Goal: Task Accomplishment & Management: Manage account settings

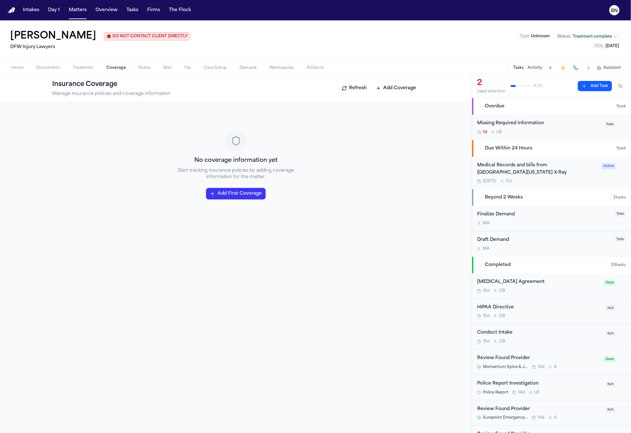
click at [399, 45] on div "Lenatra Gray DO NOT CONTACT CLIENT DIRECTLY DO NOT CONTACT DFW Injury Lawyers T…" at bounding box center [315, 40] width 631 height 41
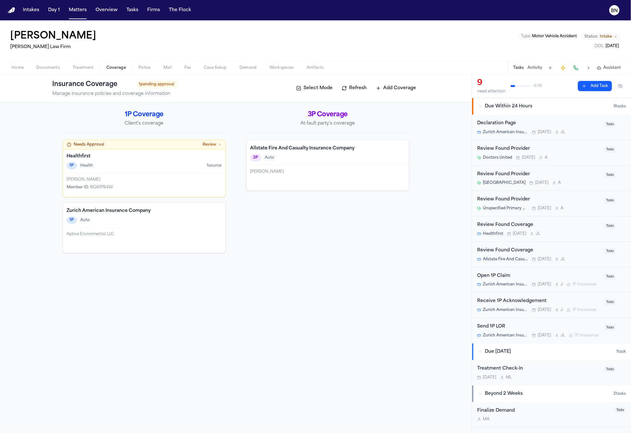
click at [167, 213] on h4 "Zurich American Insurance Company" at bounding box center [144, 211] width 155 height 6
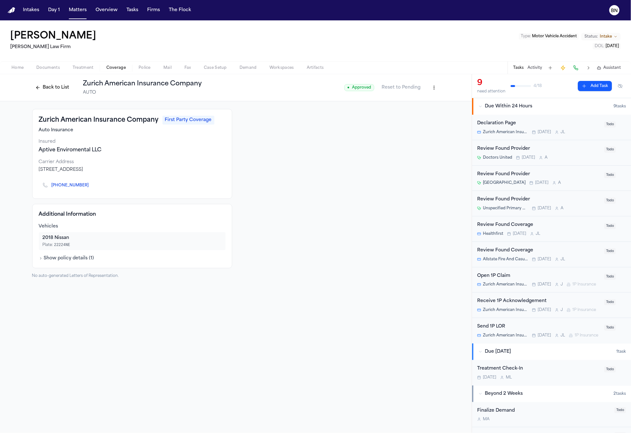
click at [46, 89] on button "Back to List" at bounding box center [52, 88] width 40 height 10
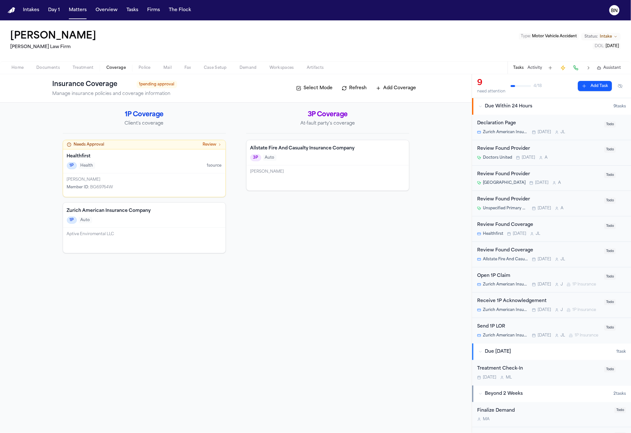
scroll to position [12, 0]
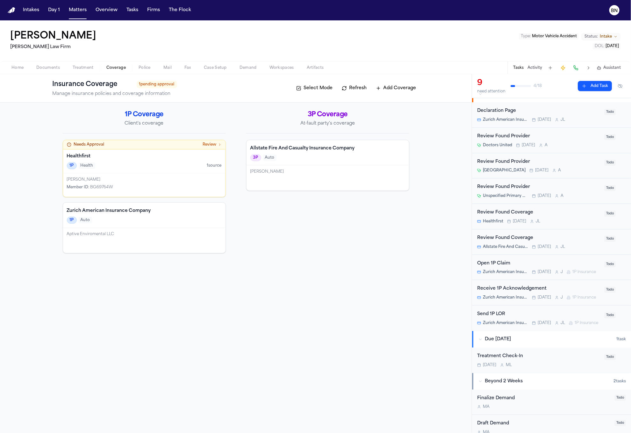
click at [520, 267] on div "Open 1P Claim" at bounding box center [538, 263] width 123 height 7
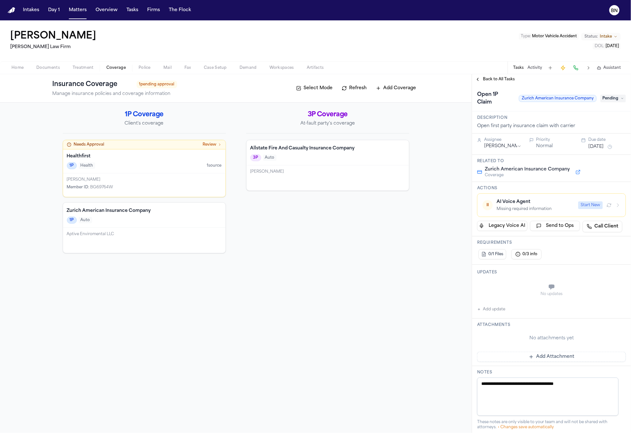
click at [537, 205] on div "AI Voice Agent" at bounding box center [536, 202] width 78 height 6
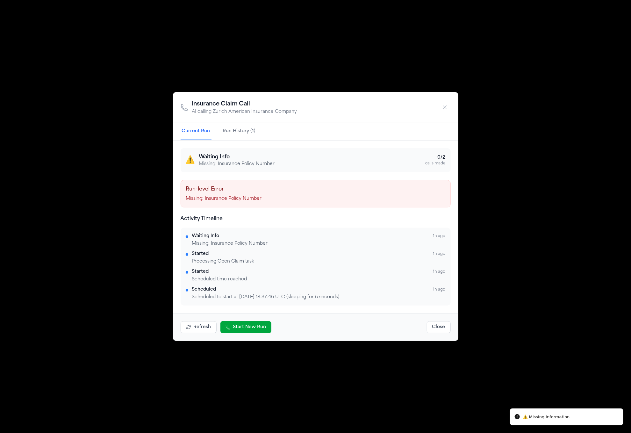
drag, startPoint x: 80, startPoint y: 262, endPoint x: 84, endPoint y: 262, distance: 3.5
click at [80, 262] on div "Insurance Claim Call AI calling Zurich American Insurance Company Current Run R…" at bounding box center [315, 216] width 631 height 433
click at [431, 328] on button "Close" at bounding box center [439, 327] width 24 height 12
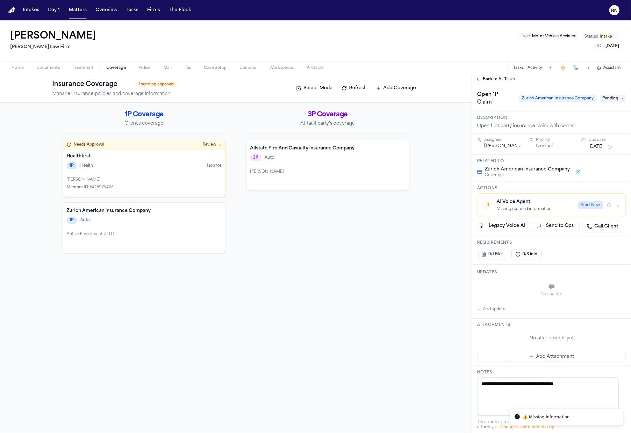
click at [117, 220] on div "1P Auto" at bounding box center [144, 220] width 155 height 7
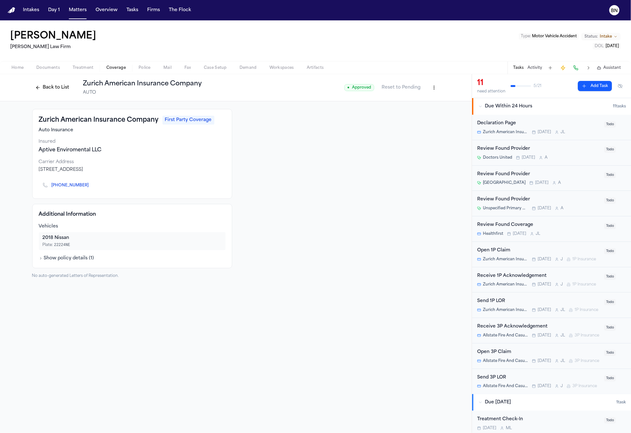
click at [437, 88] on html "Intakes Day 1 Matters Overview Tasks Firms The Flock BN Phillip Brockington Mar…" at bounding box center [315, 216] width 631 height 433
click at [427, 100] on div "Edit Coverage" at bounding box center [413, 101] width 54 height 10
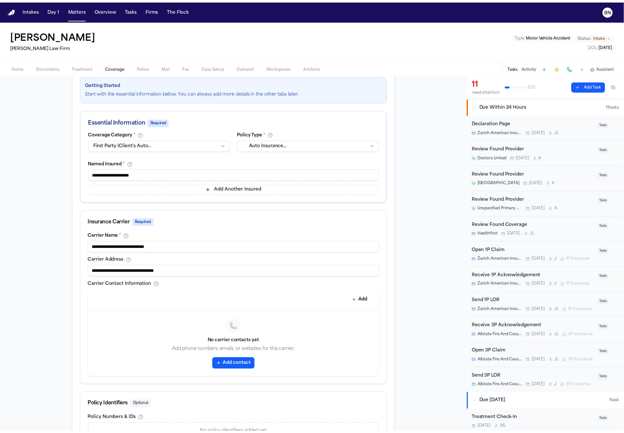
scroll to position [154, 0]
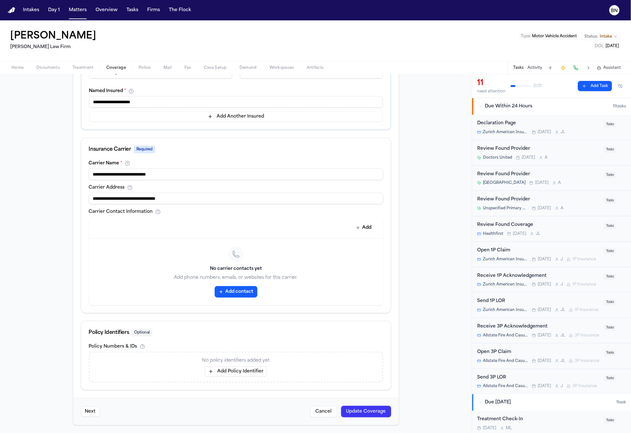
click at [231, 371] on button "Add Policy Identifier" at bounding box center [236, 372] width 62 height 10
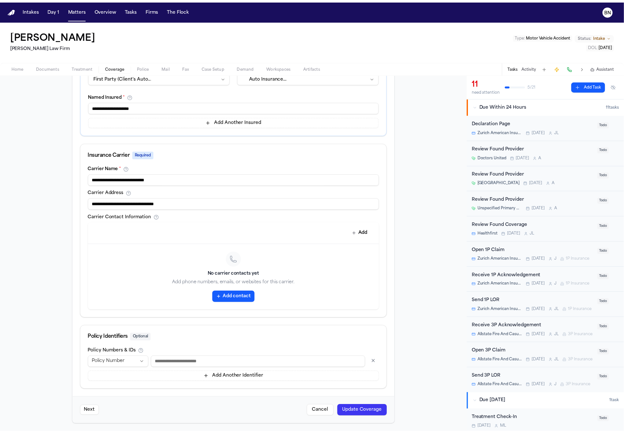
scroll to position [149, 0]
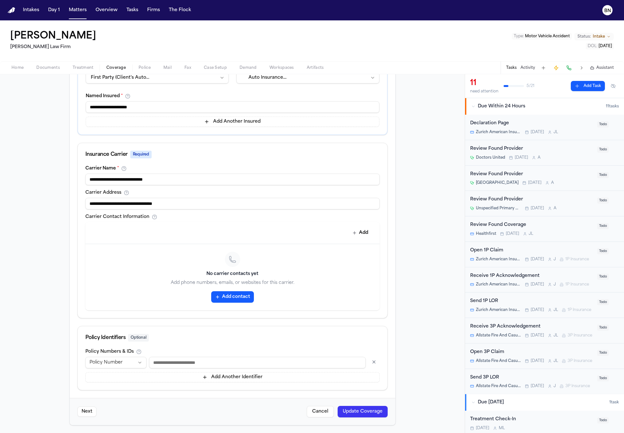
click at [188, 358] on input at bounding box center [257, 362] width 217 height 11
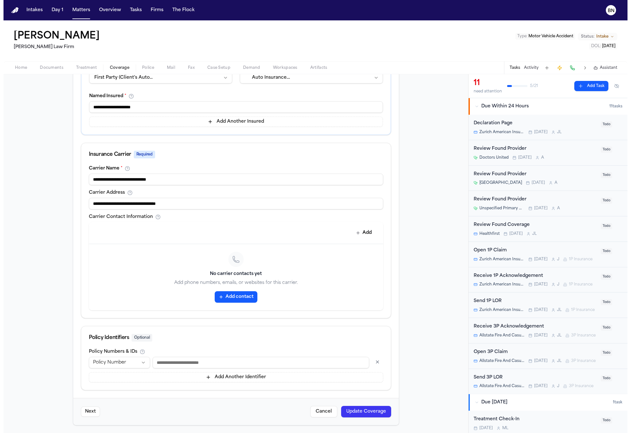
scroll to position [0, 0]
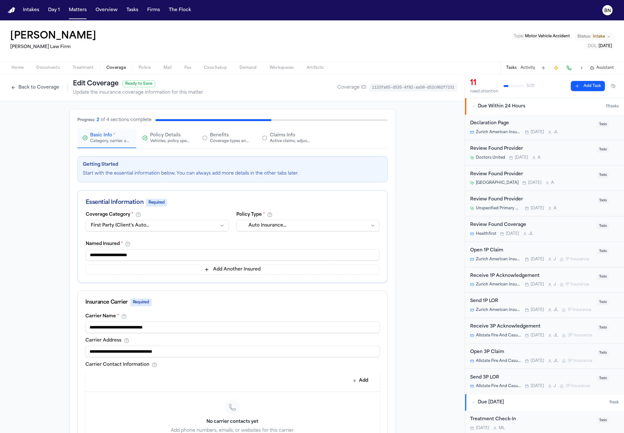
click at [46, 89] on button "Back to Coverage" at bounding box center [35, 88] width 55 height 10
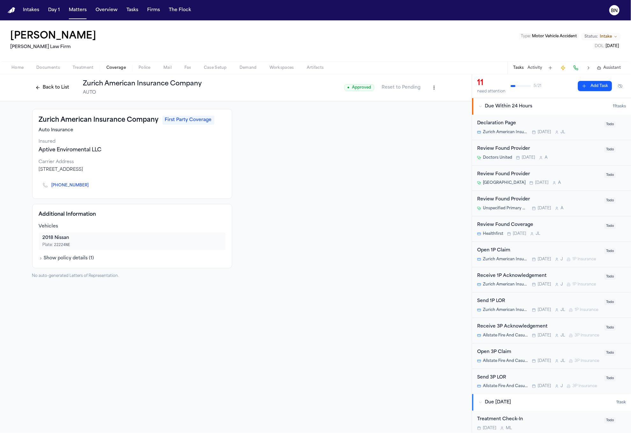
click at [47, 69] on span "Documents" at bounding box center [48, 67] width 24 height 5
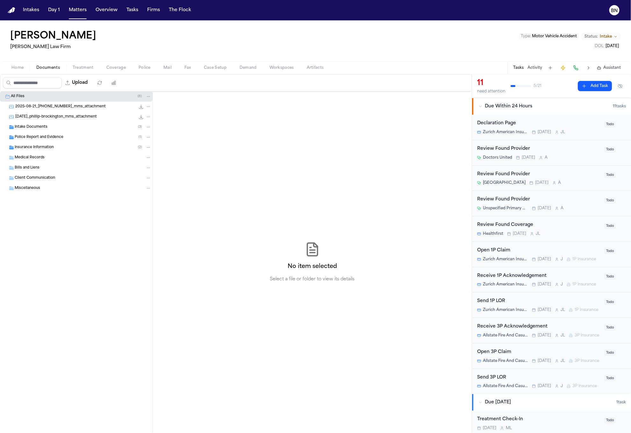
click at [47, 138] on span "Police Report and Evidence" at bounding box center [39, 137] width 49 height 5
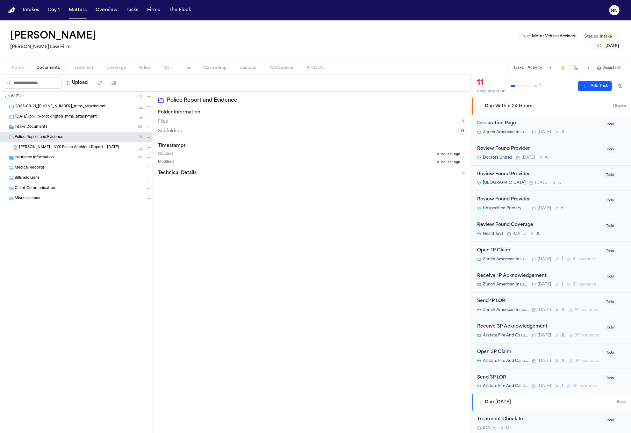
click at [47, 127] on div "Intake Documents ( 3 )" at bounding box center [83, 127] width 137 height 6
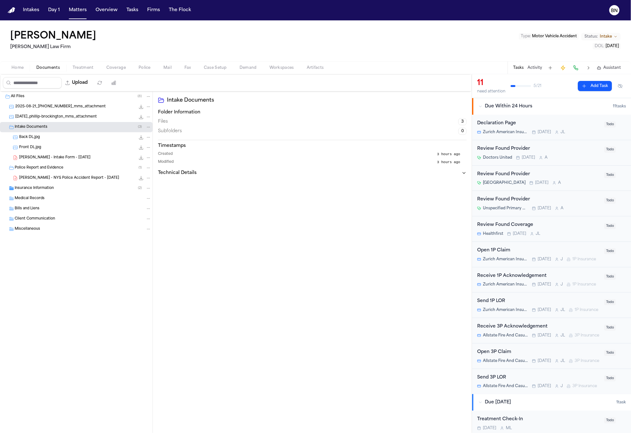
click at [54, 157] on span "P. Brockington - Intake Form - 8.21.25" at bounding box center [54, 157] width 71 height 5
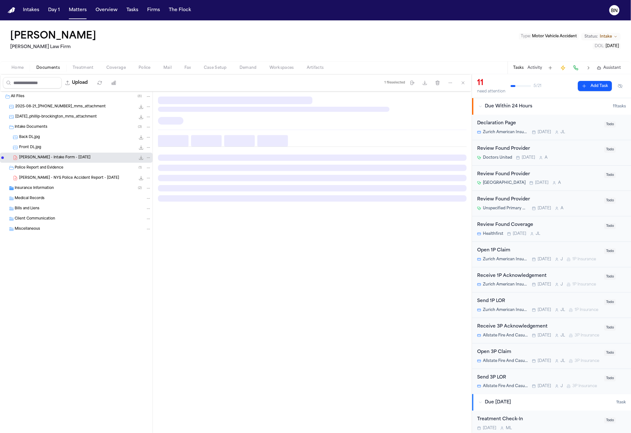
click at [52, 142] on div "Back DL.jpg 18.6 KB • JPG" at bounding box center [76, 137] width 153 height 10
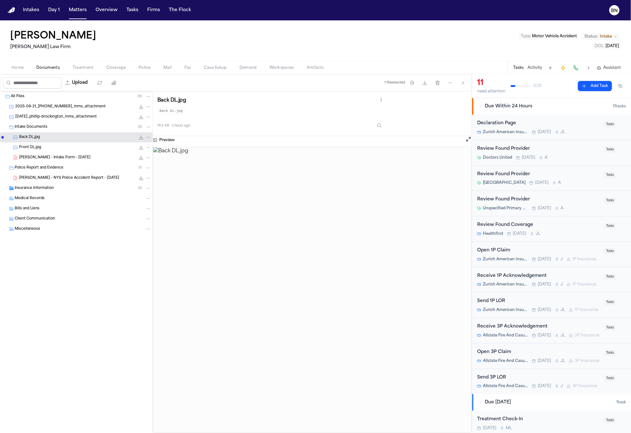
click at [52, 147] on div "Front DL.jpg 19.3 KB • JPG" at bounding box center [85, 147] width 132 height 6
click at [315, 277] on img at bounding box center [312, 290] width 318 height 286
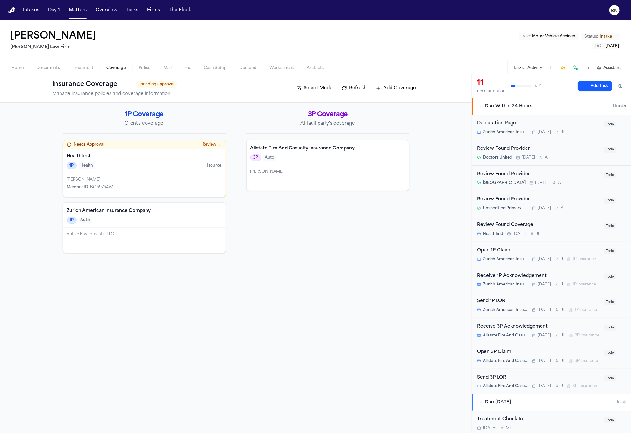
click at [123, 64] on button "Coverage" at bounding box center [116, 68] width 32 height 8
click at [156, 221] on div "1P Auto" at bounding box center [144, 220] width 155 height 7
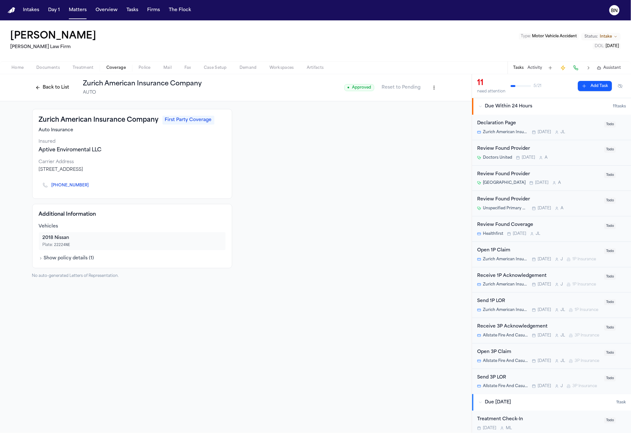
click at [430, 90] on html "Intakes Day 1 Matters Overview Tasks Firms The Flock BN Phillip Brockington Mar…" at bounding box center [315, 216] width 631 height 433
click at [430, 99] on div "Edit Coverage" at bounding box center [413, 101] width 54 height 10
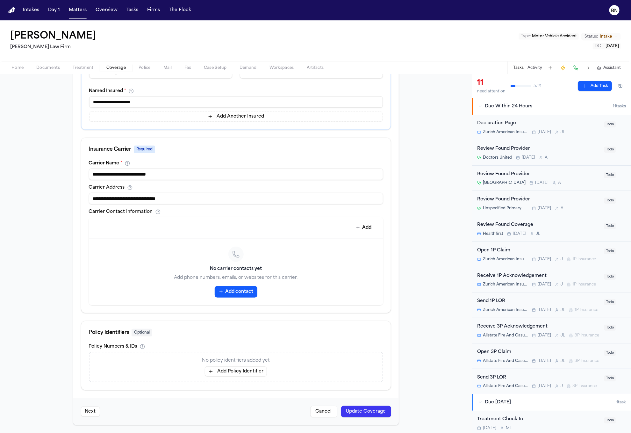
click at [228, 370] on button "Add Policy Identifier" at bounding box center [236, 372] width 62 height 10
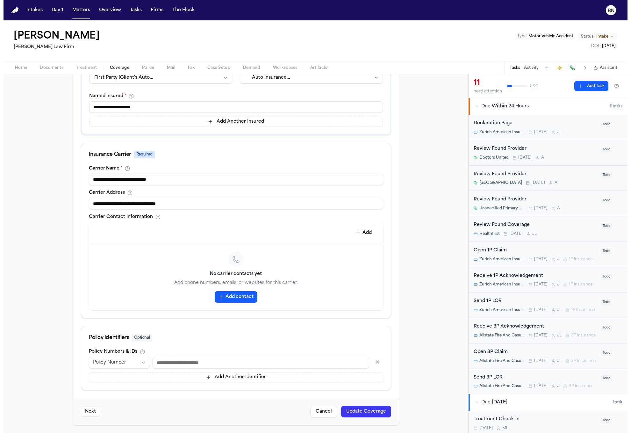
scroll to position [149, 0]
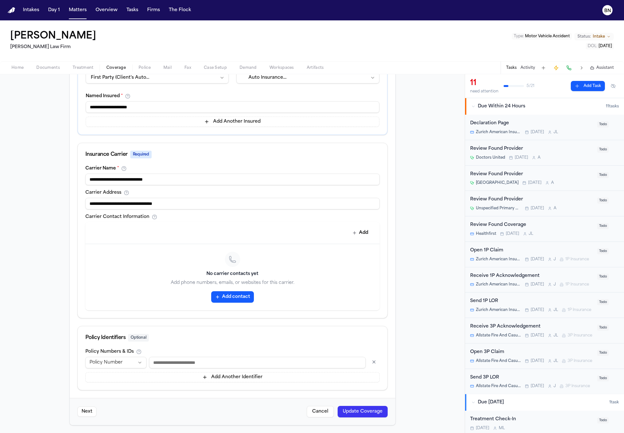
click at [191, 364] on input at bounding box center [257, 362] width 217 height 11
type input "*******"
click at [338, 406] on button "Update Coverage" at bounding box center [363, 411] width 50 height 11
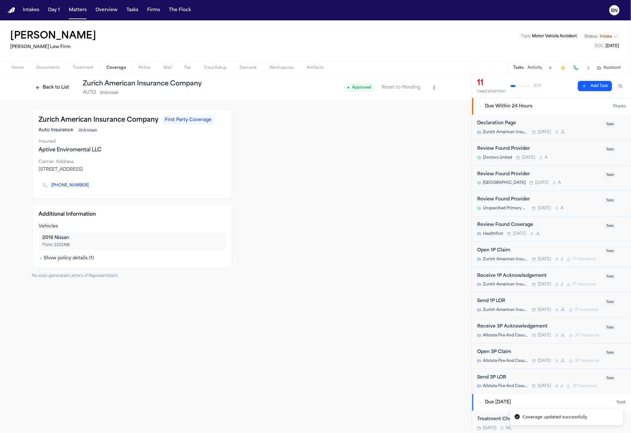
click at [61, 88] on button "Back to List" at bounding box center [52, 88] width 40 height 10
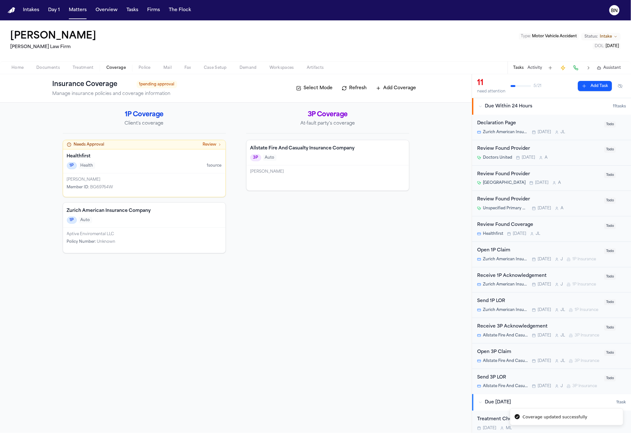
click at [205, 66] on span "Case Setup" at bounding box center [215, 67] width 23 height 5
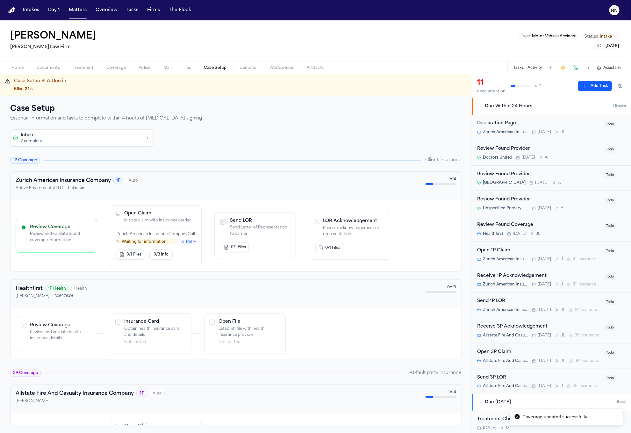
click at [193, 244] on span "Retry" at bounding box center [191, 241] width 10 height 5
click at [522, 253] on div "Open 1P Claim" at bounding box center [538, 250] width 123 height 7
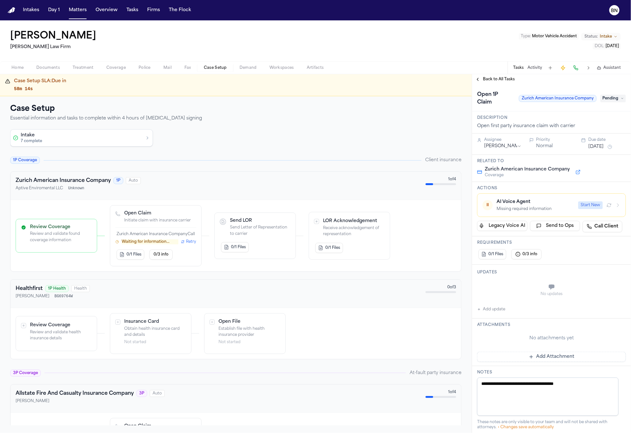
click at [578, 205] on button "Start New" at bounding box center [590, 205] width 25 height 8
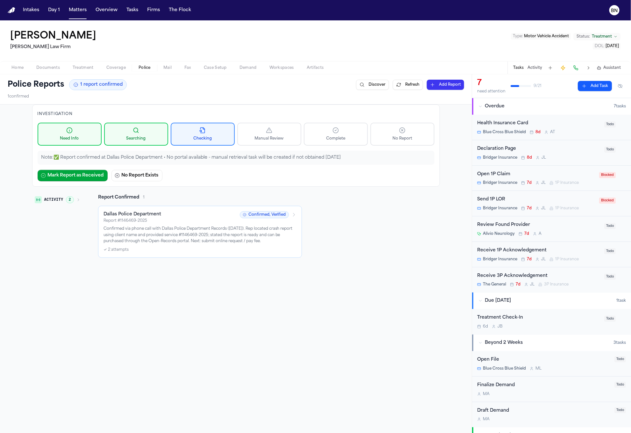
scroll to position [268, 0]
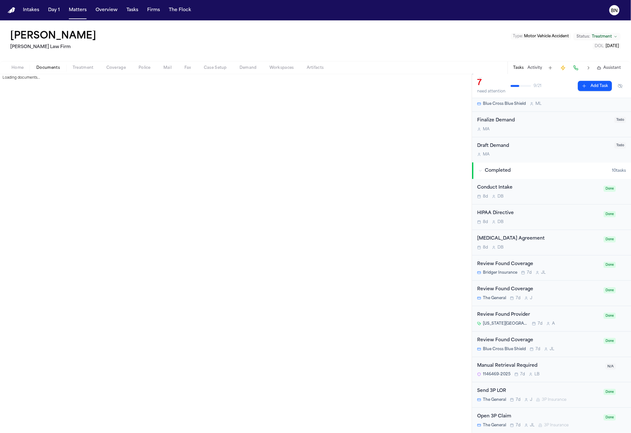
click at [59, 68] on button "Documents" at bounding box center [48, 68] width 36 height 8
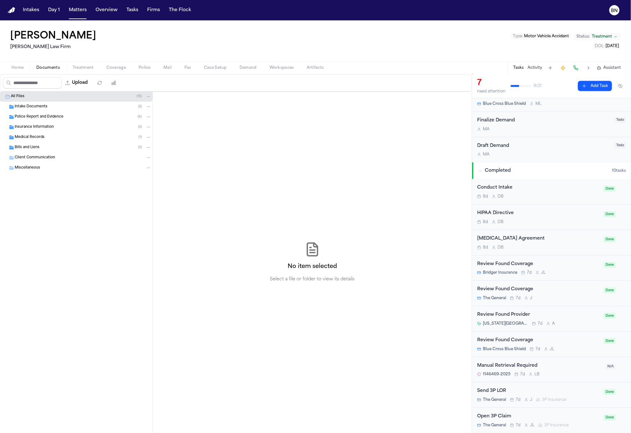
click at [49, 117] on span "Police Report and Evidence" at bounding box center [39, 116] width 49 height 5
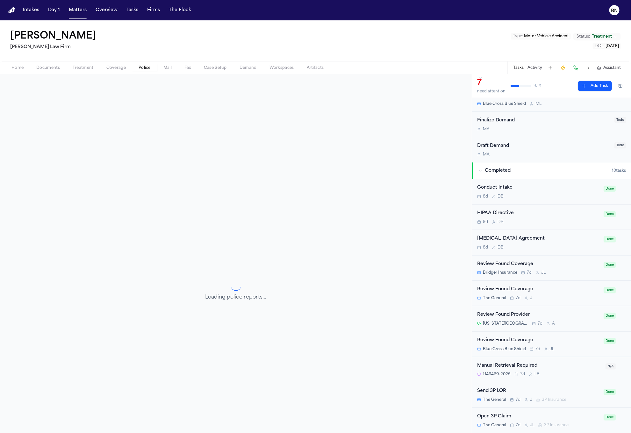
click at [145, 67] on span "Police" at bounding box center [145, 67] width 12 height 5
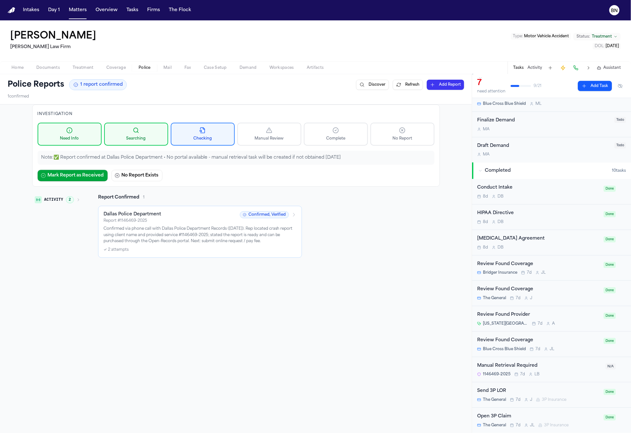
click at [161, 232] on p "Confirmed via phone call with Dallas Police Department Records (8/18/25). Rep l…" at bounding box center [200, 235] width 193 height 19
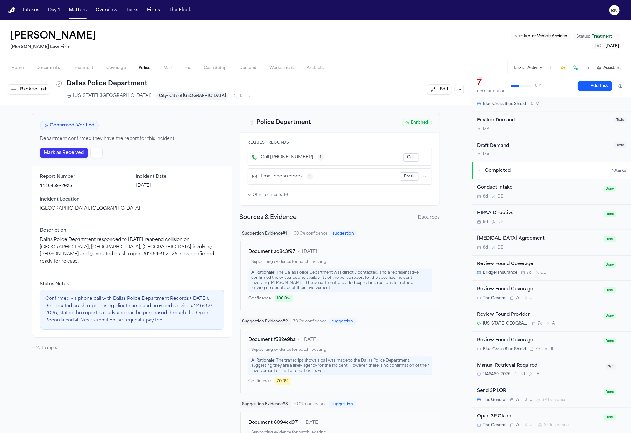
click at [63, 156] on button "Mark as Received" at bounding box center [64, 153] width 48 height 10
click at [80, 11] on button "Matters" at bounding box center [77, 9] width 23 height 11
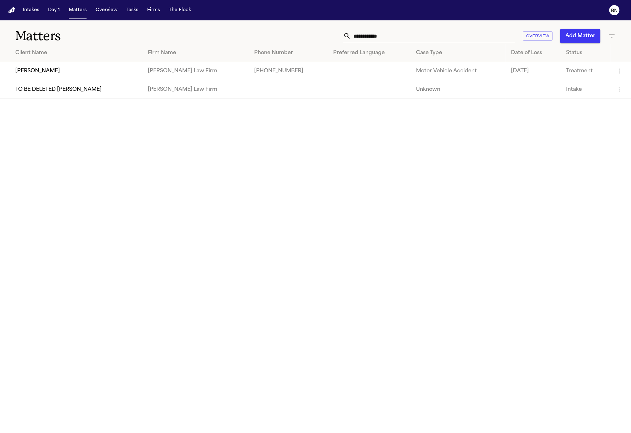
click at [383, 37] on input "**********" at bounding box center [433, 36] width 164 height 14
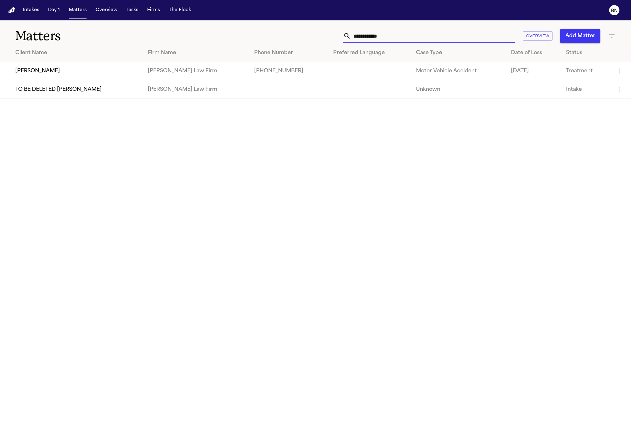
click at [383, 37] on input "**********" at bounding box center [433, 36] width 164 height 14
type input "*******"
click at [372, 37] on input "*******" at bounding box center [433, 36] width 164 height 14
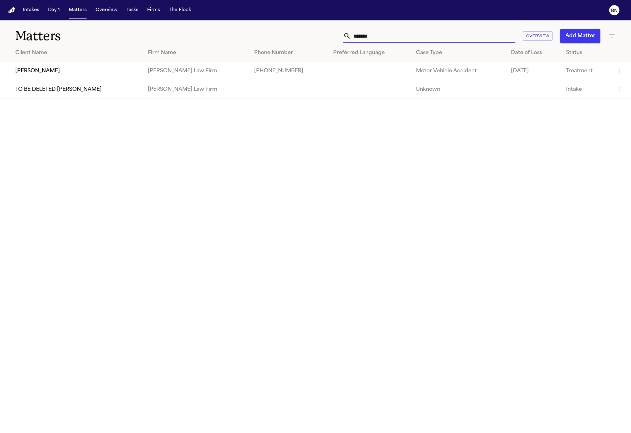
click at [372, 37] on input "*******" at bounding box center [433, 36] width 164 height 14
click at [402, 36] on input "*******" at bounding box center [433, 36] width 164 height 14
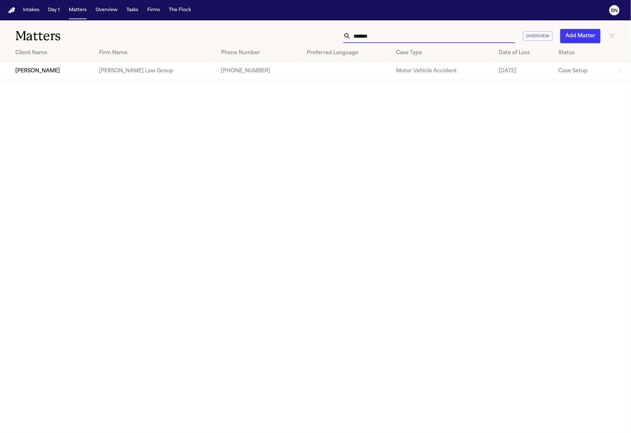
click at [402, 36] on input "*******" at bounding box center [433, 36] width 164 height 14
click at [58, 72] on td "Isabel Saucier" at bounding box center [47, 71] width 94 height 18
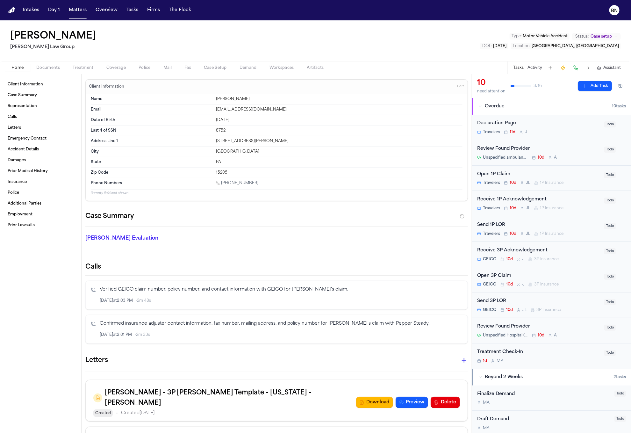
scroll to position [111, 0]
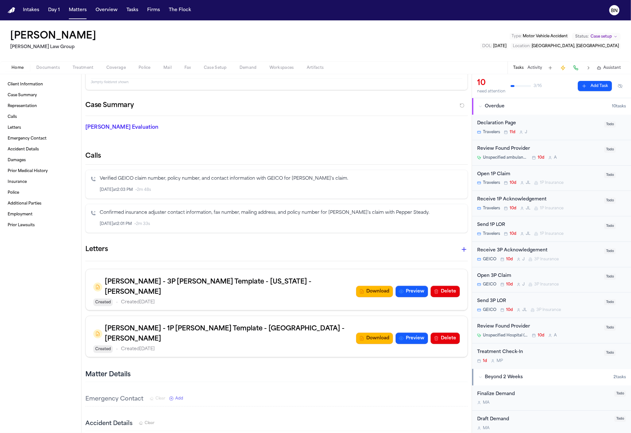
click at [461, 253] on icon "button" at bounding box center [465, 250] width 8 height 8
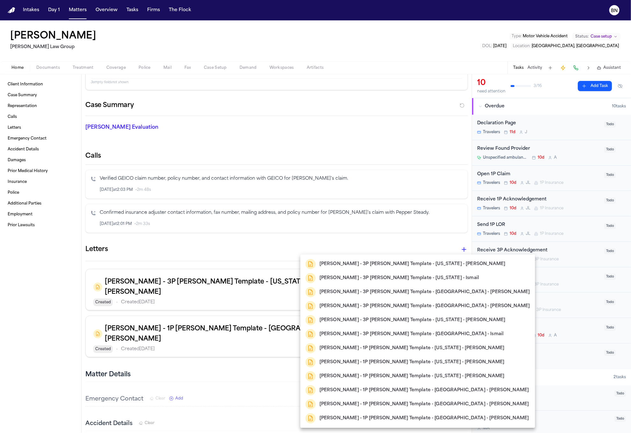
click at [324, 36] on div at bounding box center [315, 216] width 631 height 433
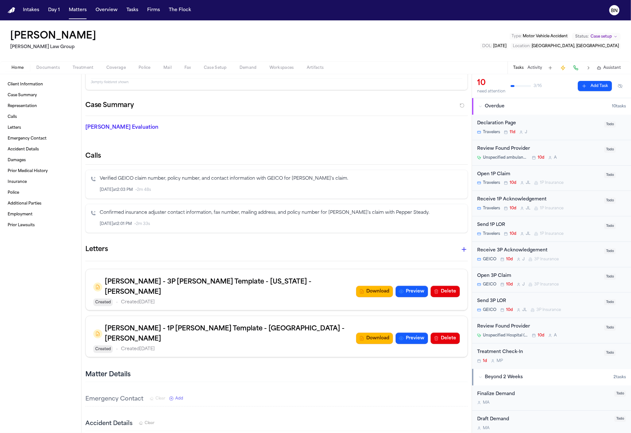
click at [41, 37] on div "Romanow - 3P LOR Template - Maine - Guzzardo Romanow - 3P LOR Template - Maine …" at bounding box center [315, 216] width 631 height 433
click at [47, 37] on h1 "Isabel Saucier" at bounding box center [53, 36] width 86 height 11
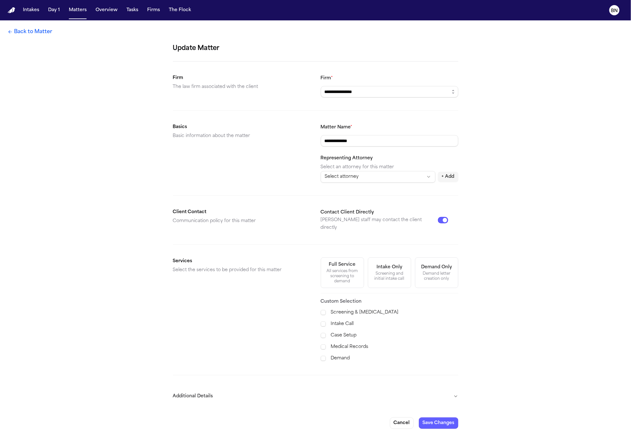
click at [375, 179] on html "**********" at bounding box center [315, 216] width 631 height 433
click at [290, 177] on html "**********" at bounding box center [315, 216] width 631 height 433
click at [30, 33] on link "Back to Matter" at bounding box center [30, 32] width 45 height 8
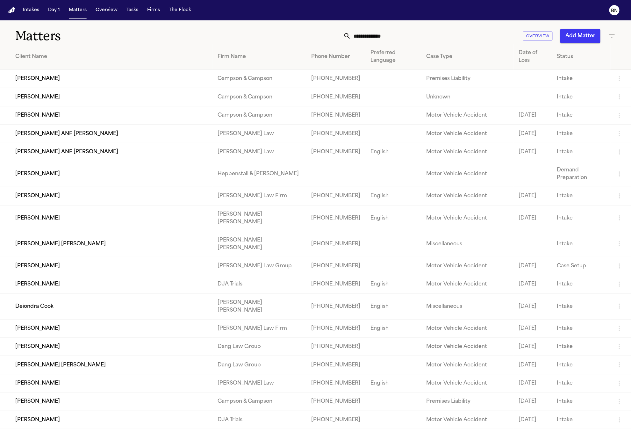
click at [371, 39] on input "text" at bounding box center [433, 36] width 164 height 14
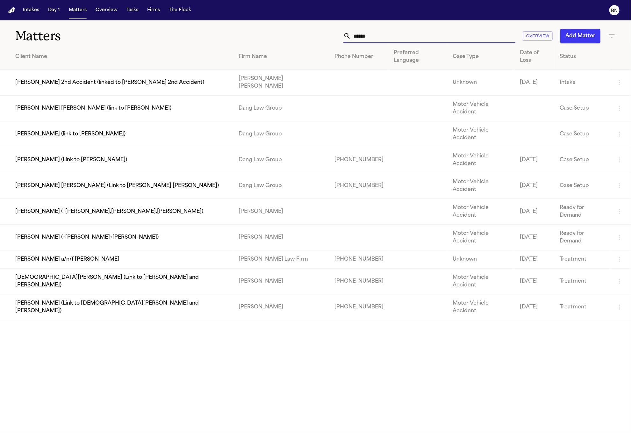
type input "******"
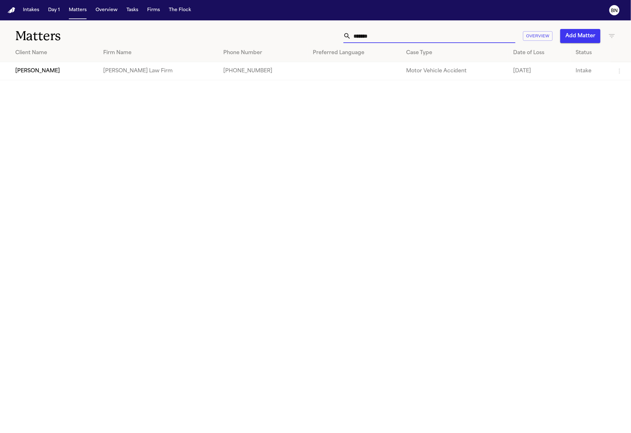
type input "*******"
click at [70, 70] on td "[PERSON_NAME]" at bounding box center [49, 71] width 98 height 18
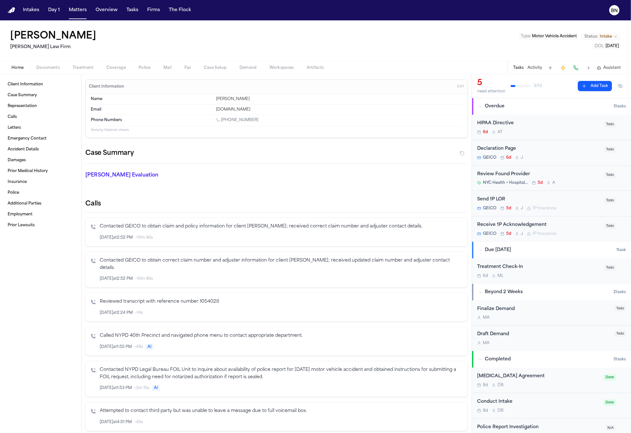
click at [51, 63] on div "Home Documents Treatment Coverage Police Mail Fax Case Setup Demand Workspaces …" at bounding box center [315, 67] width 631 height 13
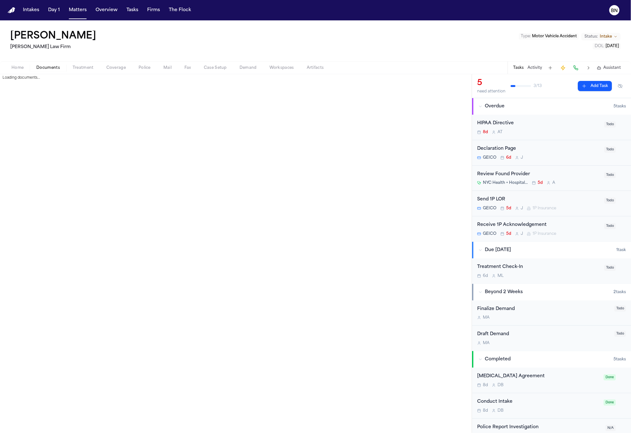
click at [52, 65] on span "Documents" at bounding box center [48, 67] width 24 height 5
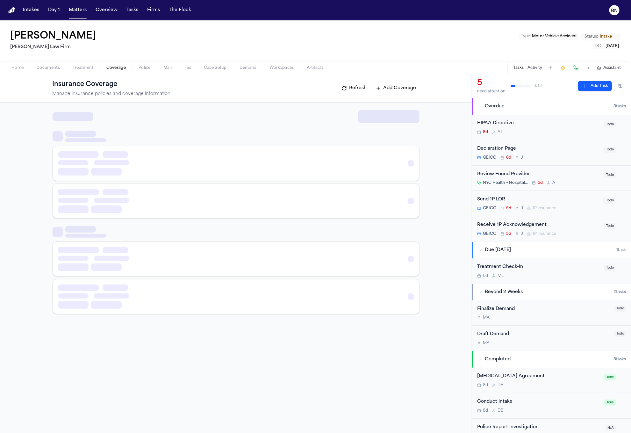
click at [120, 66] on span "Coverage" at bounding box center [115, 67] width 19 height 5
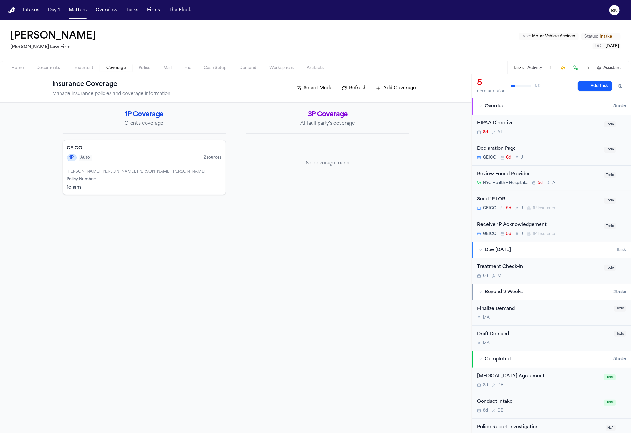
click at [53, 68] on span "Documents" at bounding box center [48, 67] width 24 height 5
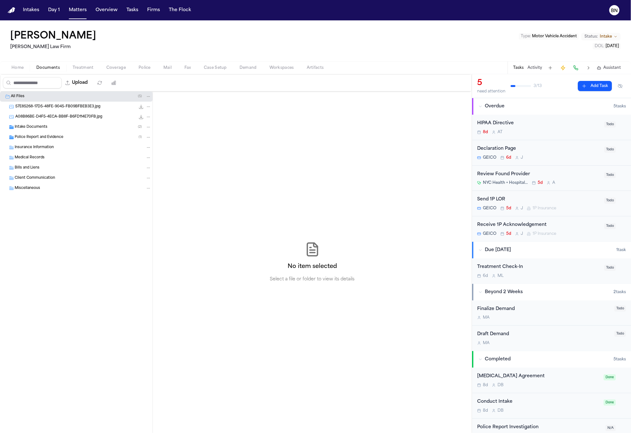
click at [68, 132] on div "Intake Documents ( 2 )" at bounding box center [76, 127] width 153 height 10
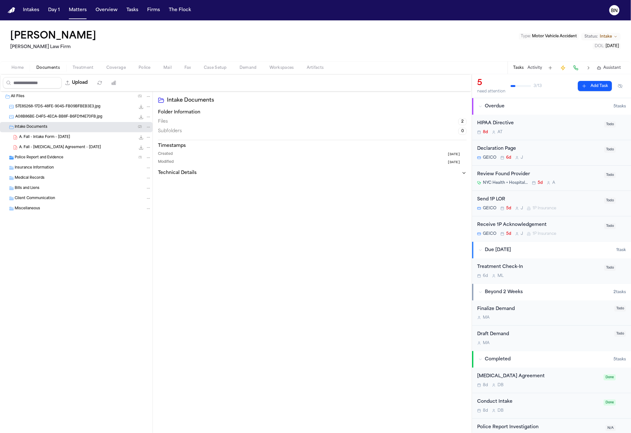
click at [68, 163] on div "Insurance Information" at bounding box center [76, 168] width 153 height 10
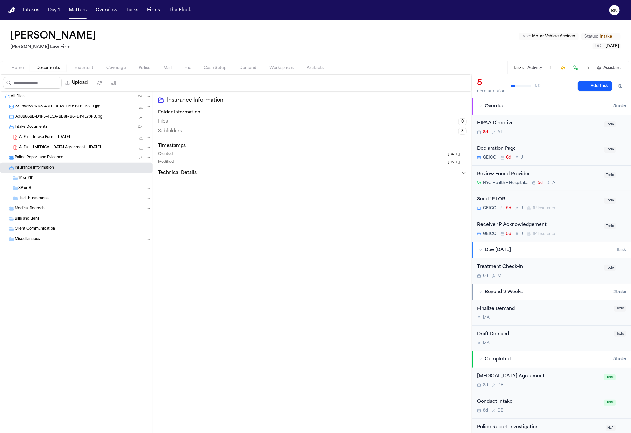
click at [68, 159] on div "Police Report and Evidence ( 1 )" at bounding box center [83, 158] width 137 height 6
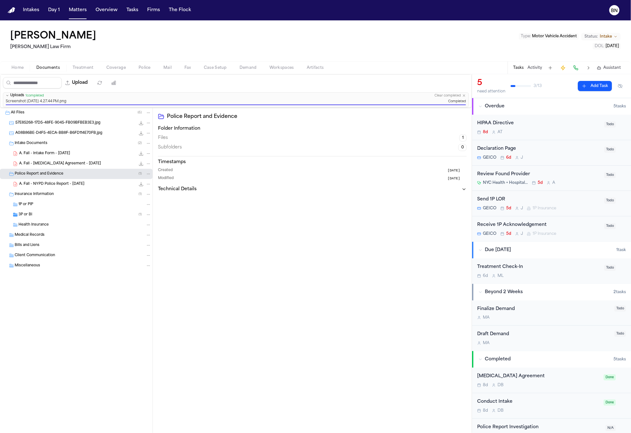
click at [86, 213] on div "3P or BI ( 1 )" at bounding box center [84, 215] width 133 height 6
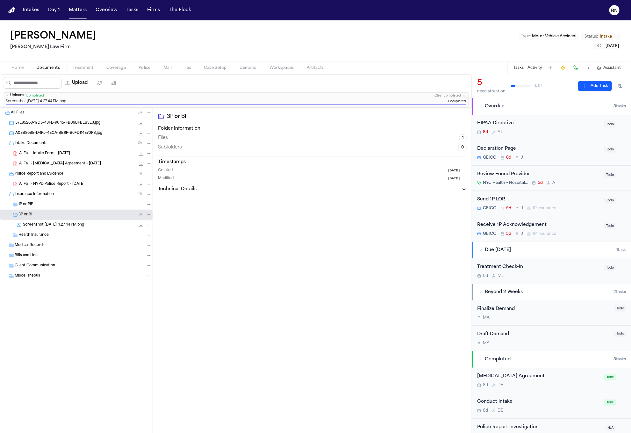
click at [83, 223] on span "Screenshot 2025-08-21 at 4.27.44 PM.png" at bounding box center [53, 224] width 61 height 5
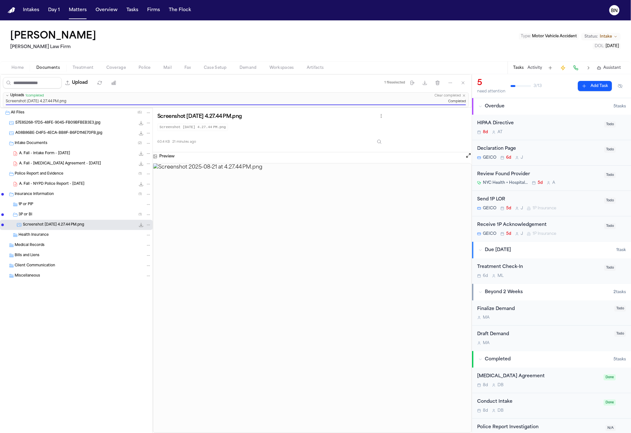
click at [125, 67] on button "Coverage" at bounding box center [116, 68] width 32 height 8
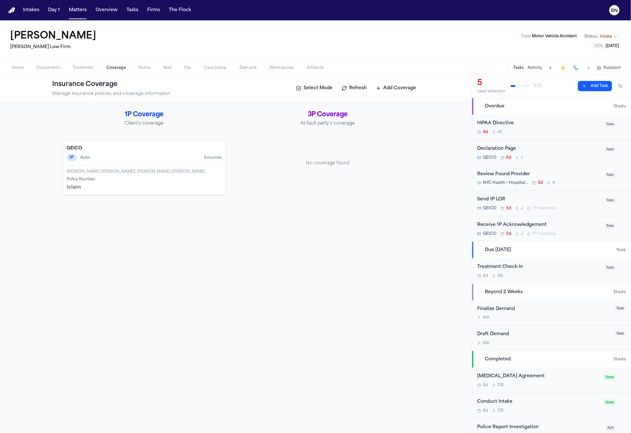
click at [346, 89] on button "Refresh" at bounding box center [355, 88] width 32 height 10
click at [346, 91] on button "Refresh" at bounding box center [355, 88] width 32 height 10
click at [54, 69] on span "Documents" at bounding box center [48, 67] width 24 height 5
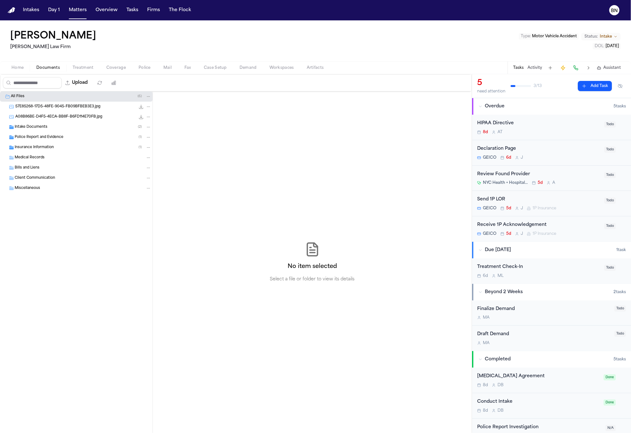
click at [83, 145] on div "Insurance Information ( 1 )" at bounding box center [83, 148] width 137 height 6
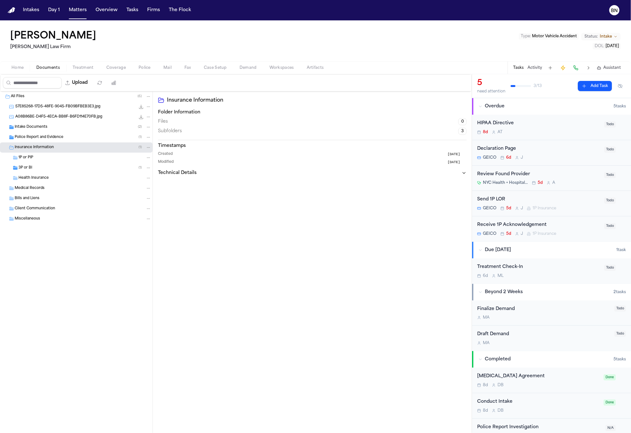
click at [75, 166] on div "3P or BI ( 1 )" at bounding box center [84, 168] width 133 height 6
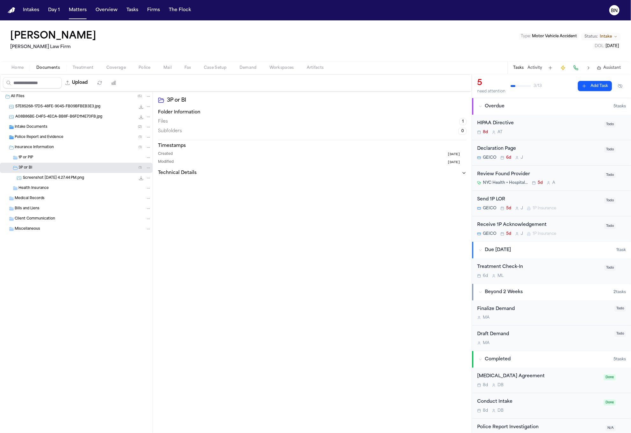
click at [76, 176] on span "Screenshot 2025-08-21 at 4.27.44 PM.png" at bounding box center [53, 178] width 61 height 5
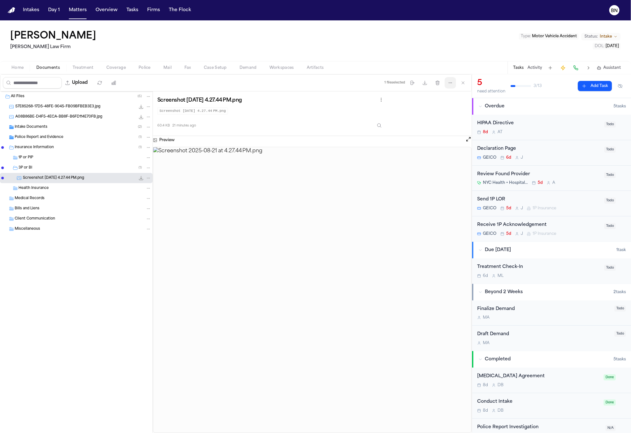
click at [448, 84] on icon "button" at bounding box center [450, 82] width 5 height 5
click at [434, 99] on button "Regenerate Digests" at bounding box center [450, 98] width 69 height 11
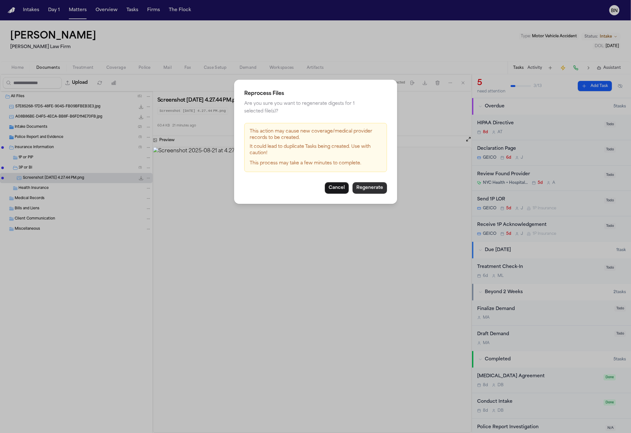
click at [366, 182] on button "Regenerate" at bounding box center [370, 187] width 34 height 11
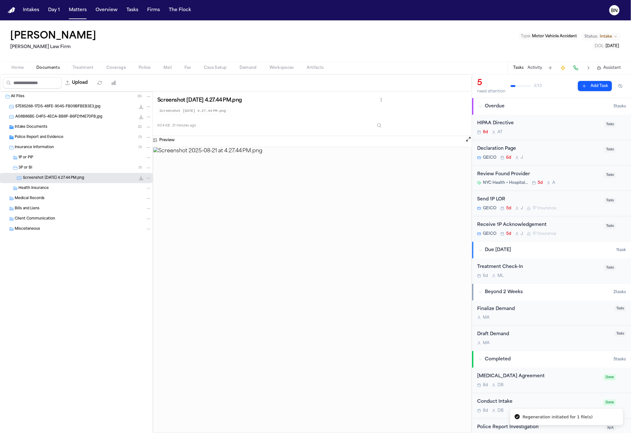
click at [118, 67] on span "Coverage" at bounding box center [115, 67] width 19 height 5
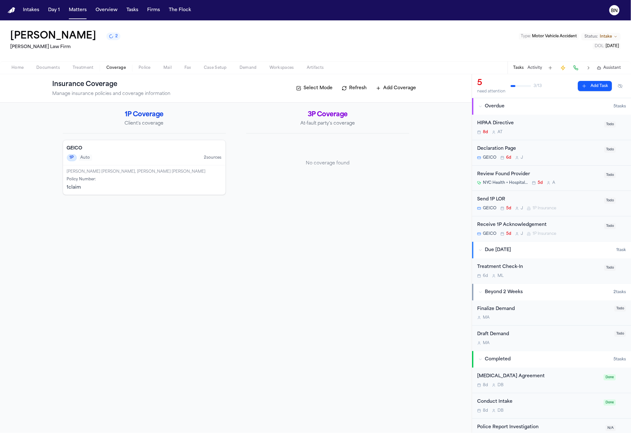
click at [353, 88] on button "Refresh" at bounding box center [355, 88] width 32 height 10
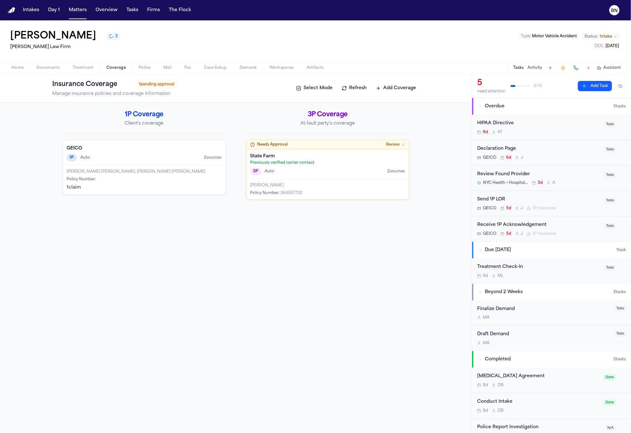
click at [324, 178] on div "State Farm Previously verified carrier contact 3P Auto 2 source s" at bounding box center [328, 164] width 163 height 30
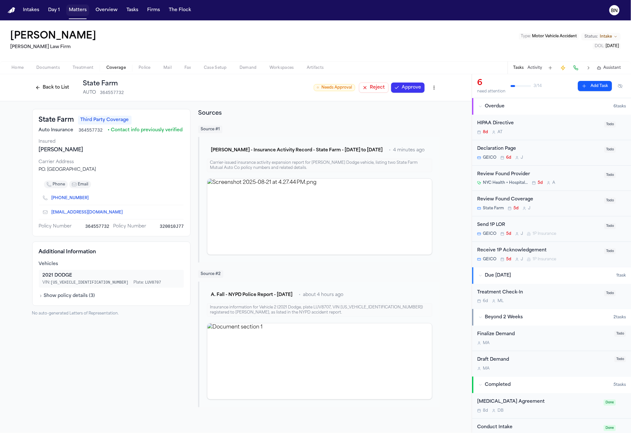
click at [83, 15] on button "Matters" at bounding box center [77, 9] width 23 height 11
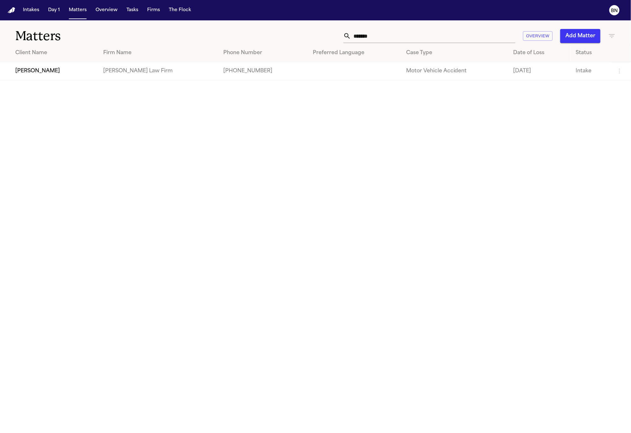
click at [130, 16] on nav "Intakes Day 1 Matters Overview Tasks Firms The Flock BN" at bounding box center [315, 10] width 631 height 20
click at [130, 12] on button "Tasks" at bounding box center [132, 9] width 17 height 11
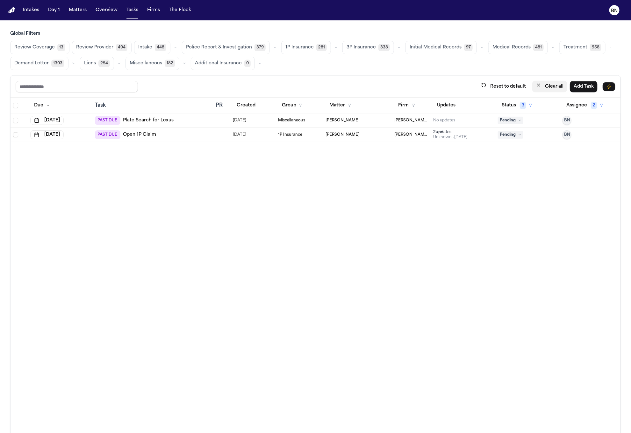
click at [540, 90] on button "Clear all" at bounding box center [550, 87] width 35 height 12
click at [292, 46] on span "1P Insurance" at bounding box center [300, 47] width 28 height 6
click at [334, 49] on icon "button" at bounding box center [336, 48] width 4 height 4
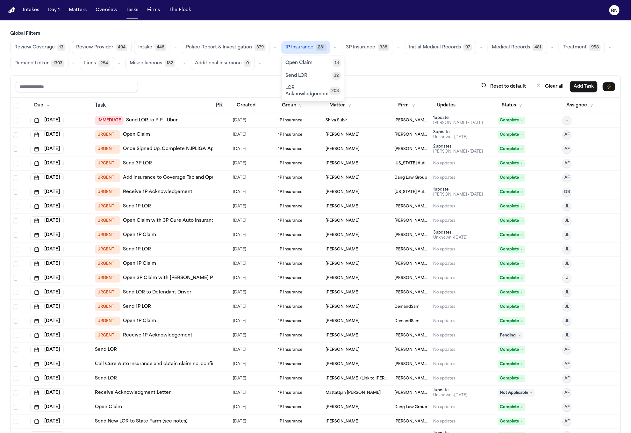
click at [65, 49] on button "Review Coverage 13" at bounding box center [39, 47] width 59 height 13
click at [59, 49] on span "13" at bounding box center [61, 48] width 8 height 8
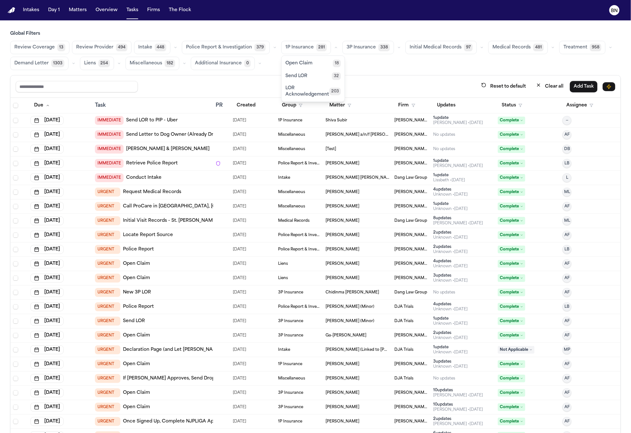
click at [49, 47] on span "Review Coverage" at bounding box center [34, 47] width 40 height 6
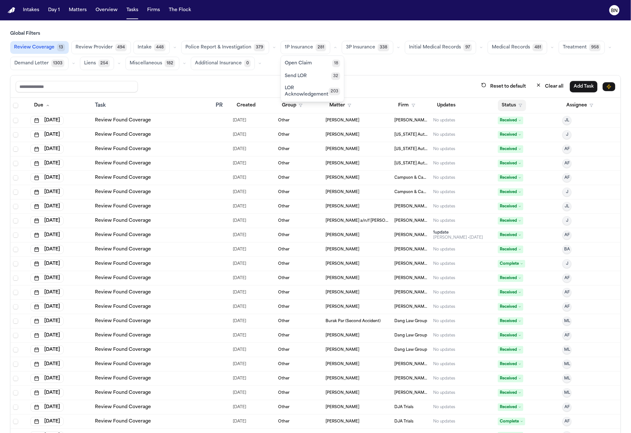
click at [508, 103] on button "Status" at bounding box center [512, 105] width 28 height 11
click at [500, 147] on button "Active" at bounding box center [500, 146] width 18 height 8
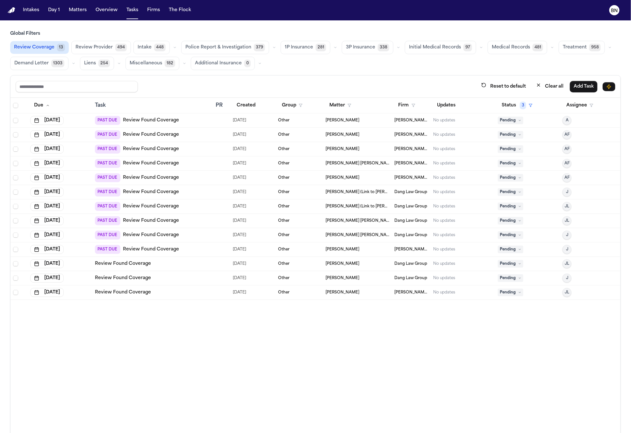
click at [316, 50] on span "281" at bounding box center [321, 48] width 11 height 8
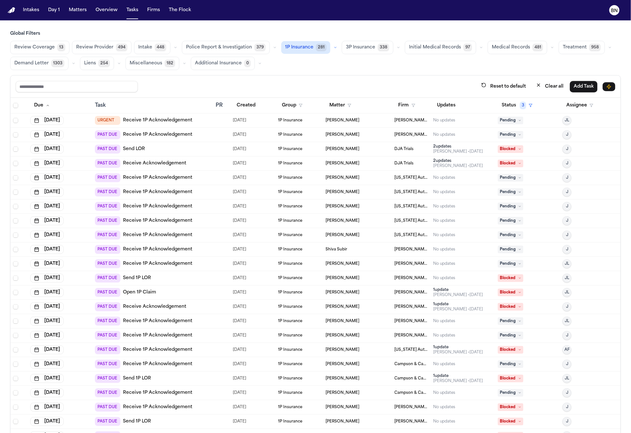
click at [332, 50] on button "button" at bounding box center [336, 48] width 8 height 8
click at [326, 60] on button "Open Claim 18" at bounding box center [313, 63] width 63 height 13
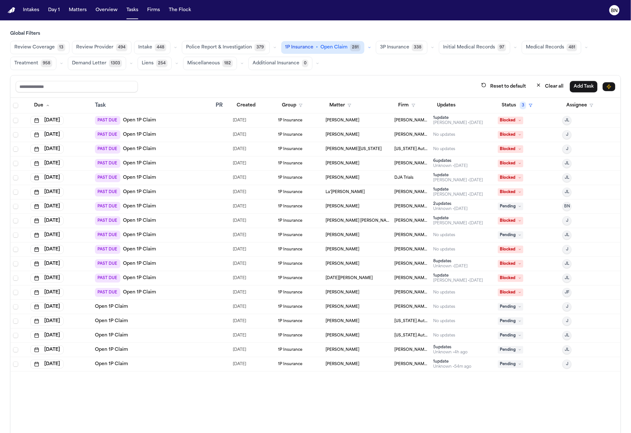
click at [216, 264] on div at bounding box center [218, 263] width 5 height 5
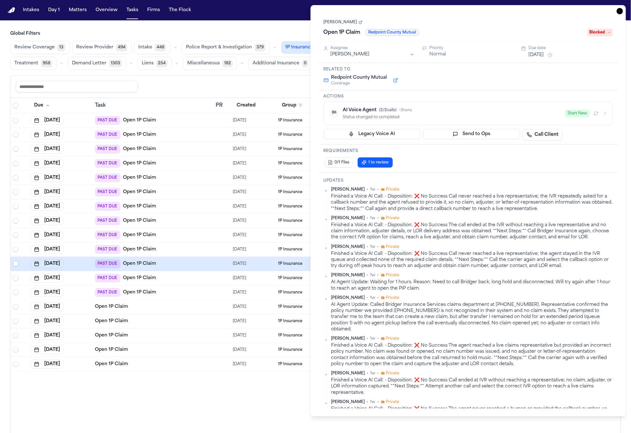
click at [619, 10] on icon "button" at bounding box center [620, 11] width 6 height 6
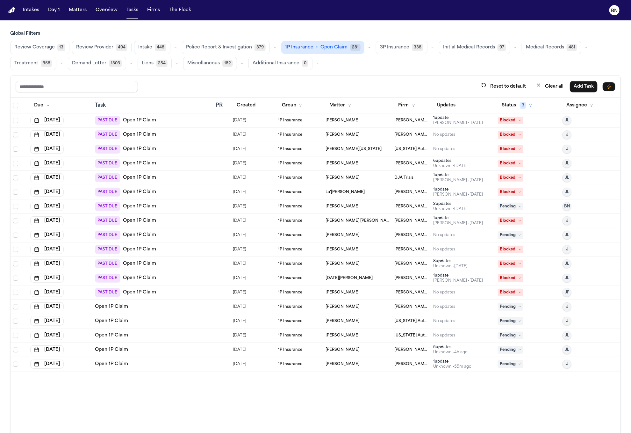
click at [362, 351] on div "Zachary Vert" at bounding box center [358, 349] width 64 height 5
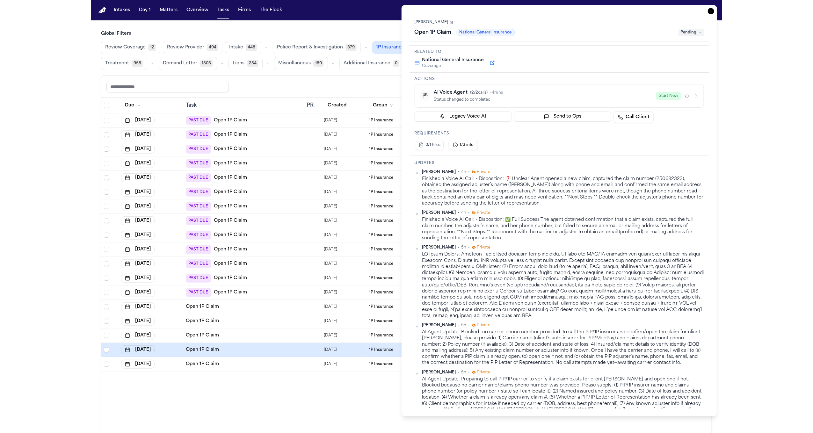
scroll to position [33, 0]
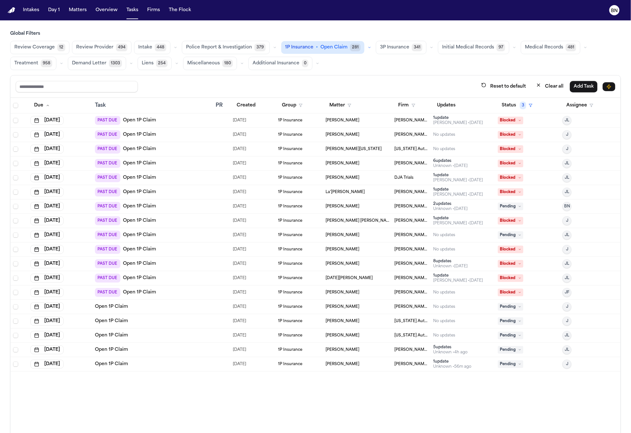
click at [281, 82] on div "Reset to default Clear all Add Task" at bounding box center [316, 87] width 600 height 12
click at [301, 331] on td "1P Insurance" at bounding box center [299, 336] width 47 height 14
click at [254, 328] on td "08/21/2025" at bounding box center [252, 321] width 45 height 14
click at [219, 308] on div at bounding box center [222, 306] width 12 height 5
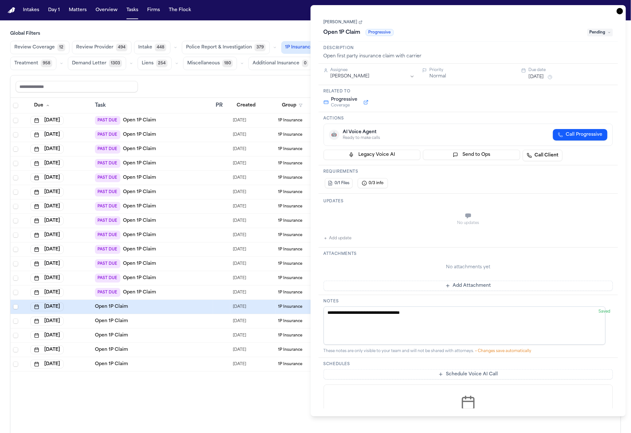
click at [214, 396] on div "Due Task PR Created Group Matter Firm Updates Status 3 Assignee Jun 21, 2025 PA…" at bounding box center [316, 279] width 610 height 363
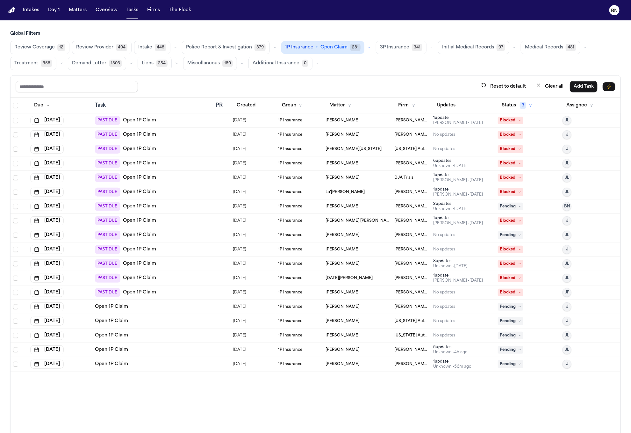
click at [233, 120] on span "07/31/2025" at bounding box center [239, 120] width 13 height 9
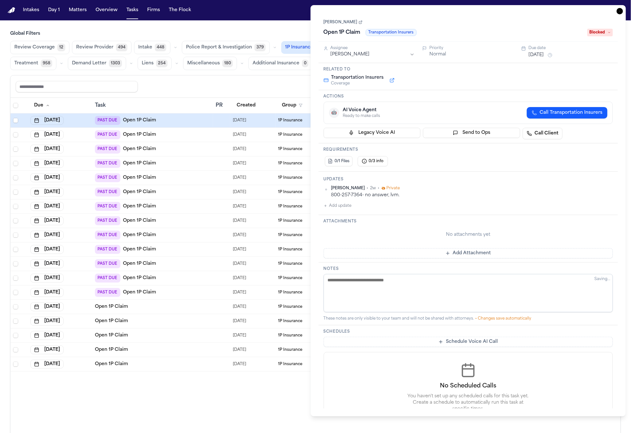
click at [240, 85] on div "Reset to default Clear all Add Task" at bounding box center [316, 87] width 600 height 12
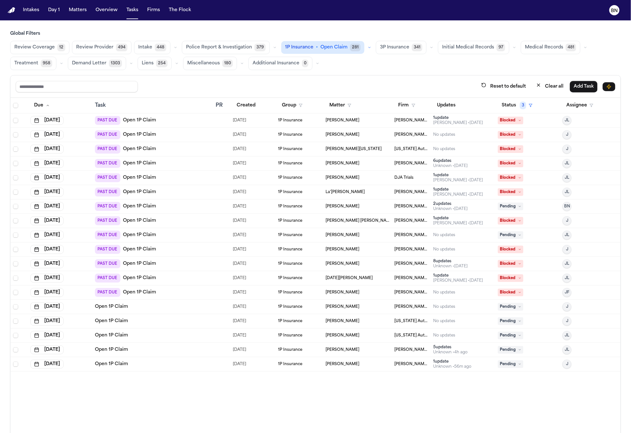
click at [213, 164] on td at bounding box center [221, 163] width 17 height 14
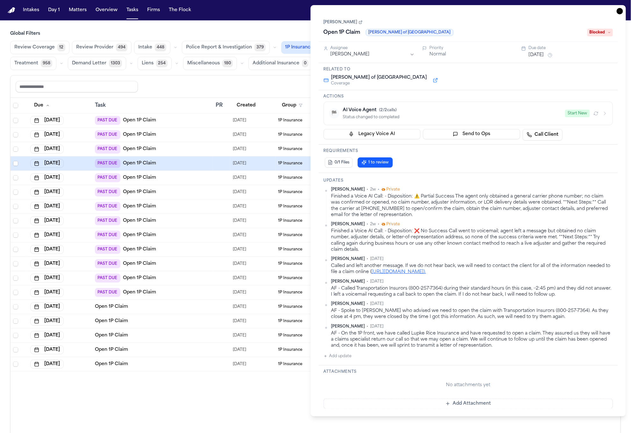
click at [275, 92] on div "Reset to default Clear all Add Task" at bounding box center [316, 87] width 600 height 12
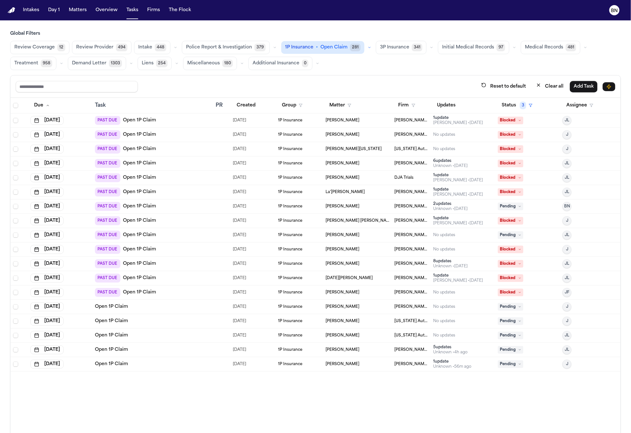
click at [363, 237] on div "Isabel Saucier" at bounding box center [358, 235] width 64 height 5
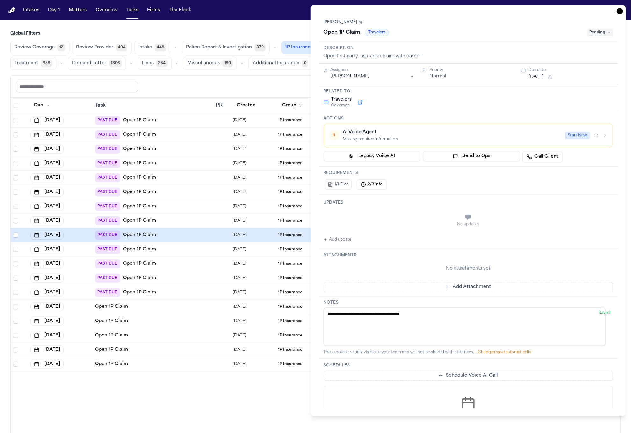
click at [429, 140] on div "Missing required information" at bounding box center [452, 139] width 219 height 5
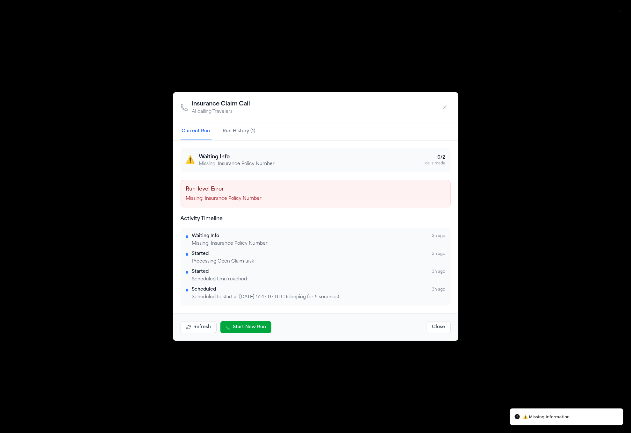
click at [442, 109] on icon "button" at bounding box center [445, 107] width 6 height 6
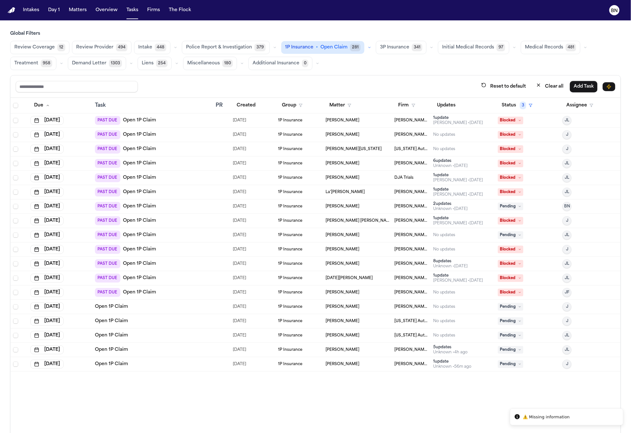
click at [274, 82] on div "Reset to default Clear all Add Task" at bounding box center [316, 87] width 600 height 12
drag, startPoint x: 292, startPoint y: 80, endPoint x: 276, endPoint y: 79, distance: 15.7
click at [278, 79] on div "Reset to default Clear all Add Task" at bounding box center [316, 87] width 610 height 22
click at [270, 79] on div "Reset to default Clear all Add Task" at bounding box center [316, 87] width 610 height 22
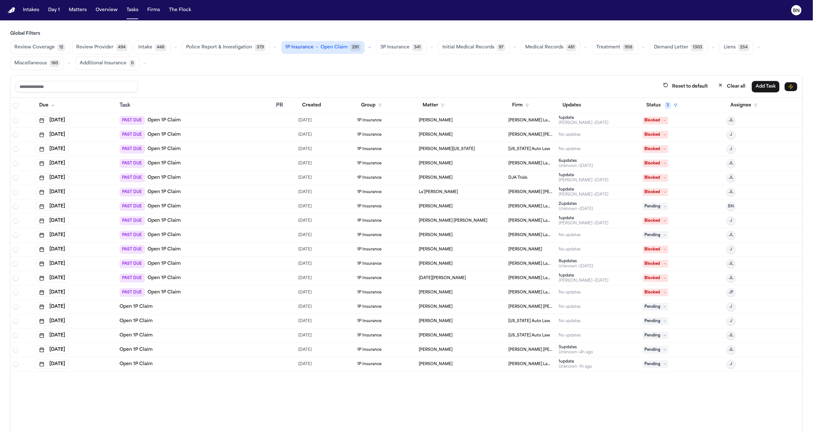
click at [188, 123] on div "PAST DUE Open 1P Claim" at bounding box center [196, 120] width 152 height 9
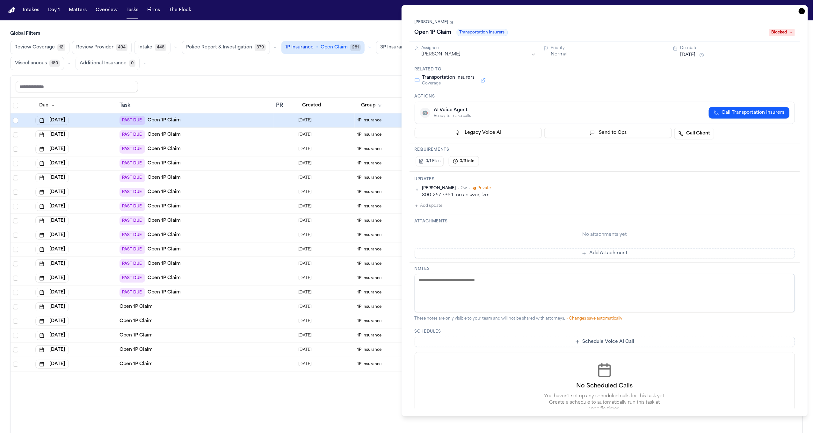
click at [428, 24] on link "[PERSON_NAME]" at bounding box center [434, 22] width 39 height 5
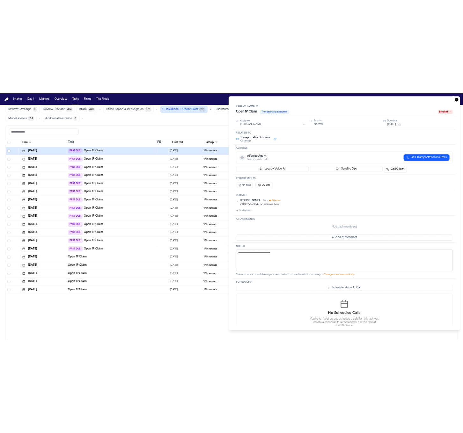
scroll to position [33, 0]
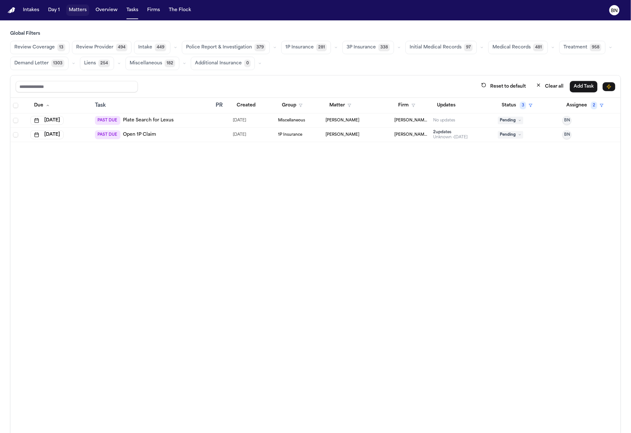
click at [71, 11] on button "Matters" at bounding box center [77, 9] width 23 height 11
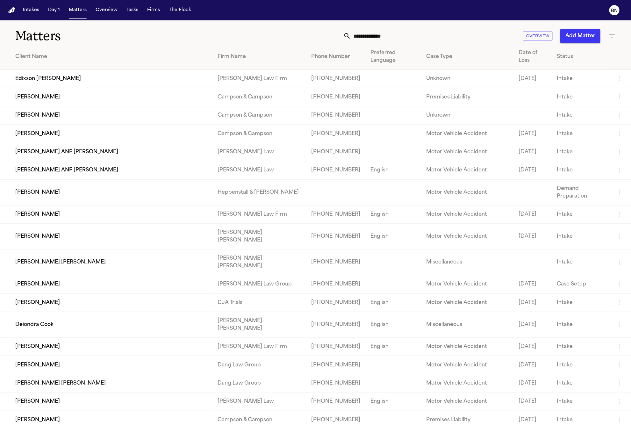
click at [404, 39] on input "text" at bounding box center [433, 36] width 164 height 14
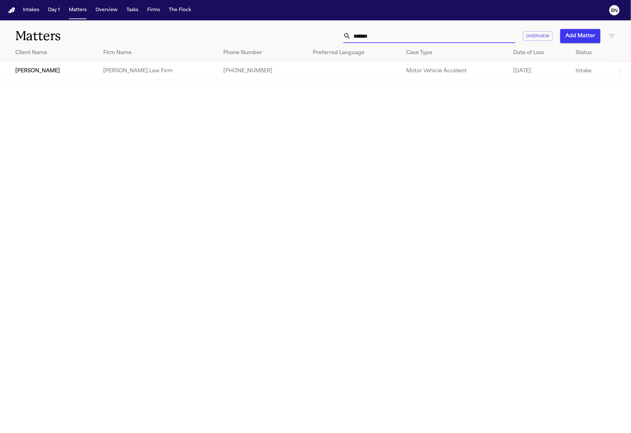
type input "*******"
click at [72, 73] on td "[PERSON_NAME]" at bounding box center [49, 71] width 98 height 18
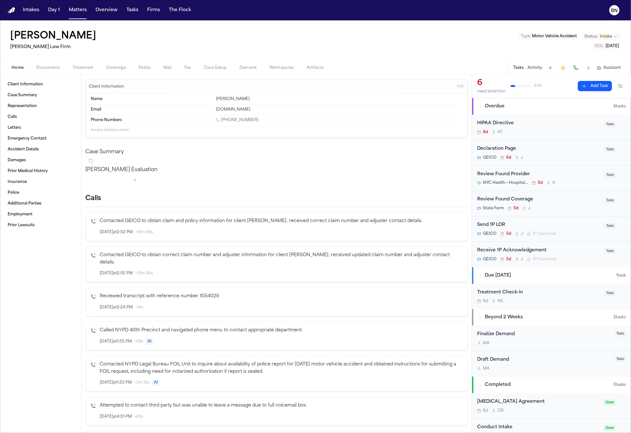
click at [115, 67] on span "Coverage" at bounding box center [115, 67] width 19 height 5
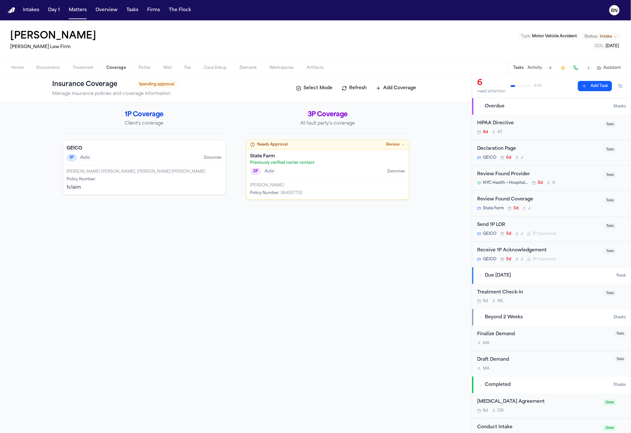
click at [319, 164] on p "Previously verified carrier contact" at bounding box center [328, 162] width 155 height 5
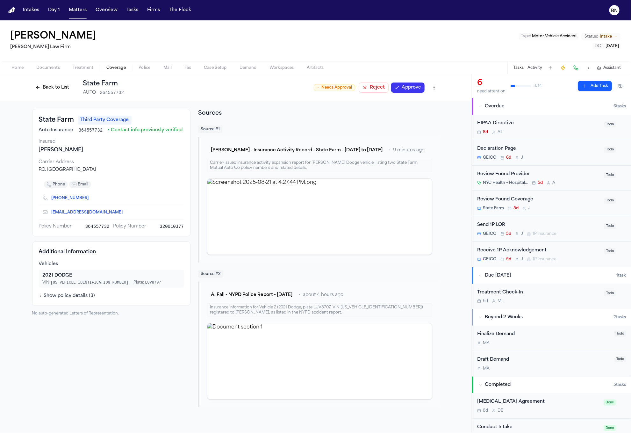
click at [433, 86] on html "Intakes Day 1 Matters Overview Tasks Firms The Flock BN Adama Fall [PERSON_NAME…" at bounding box center [315, 216] width 631 height 433
click at [424, 103] on div "Edit Coverage" at bounding box center [413, 101] width 54 height 10
select select "**********"
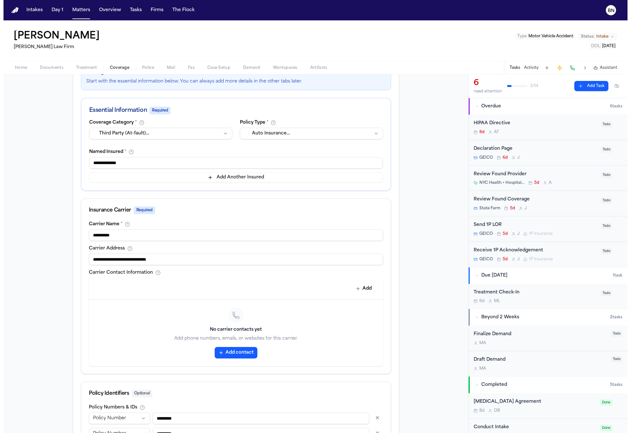
scroll to position [148, 0]
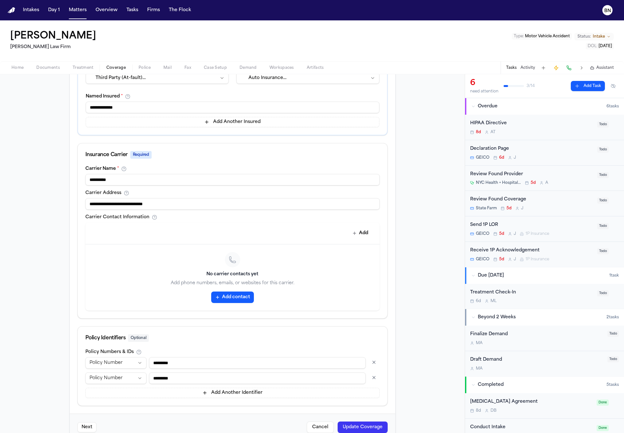
click at [370, 366] on button "button" at bounding box center [373, 362] width 11 height 10
click at [363, 411] on button "Update Coverage" at bounding box center [363, 411] width 50 height 11
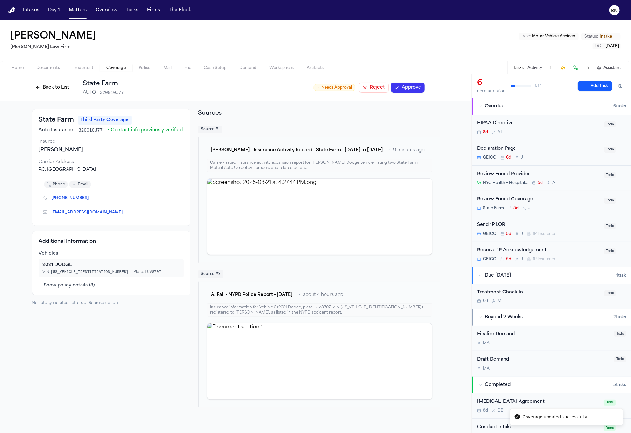
click at [403, 83] on button "Approve" at bounding box center [407, 88] width 33 height 10
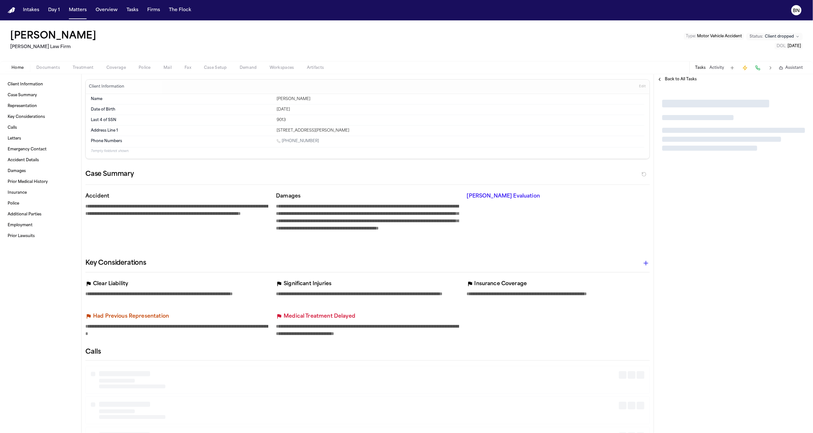
type textarea "*"
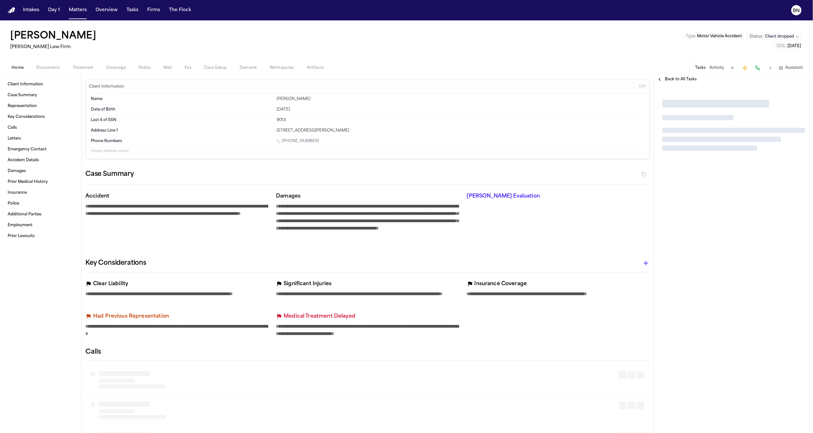
type textarea "*"
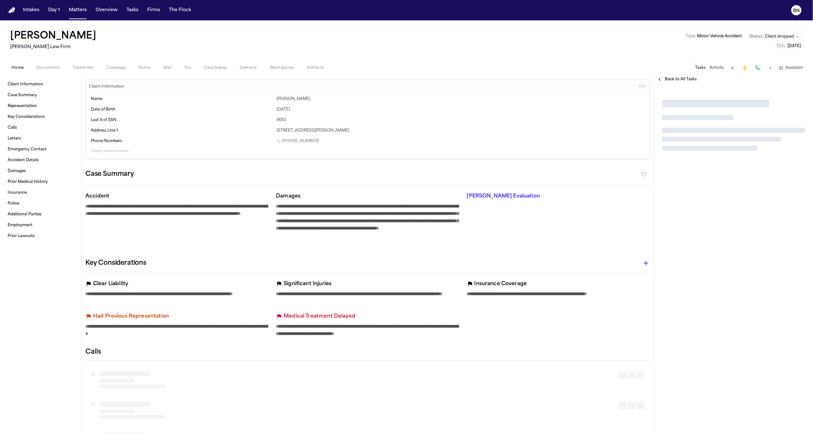
type textarea "*"
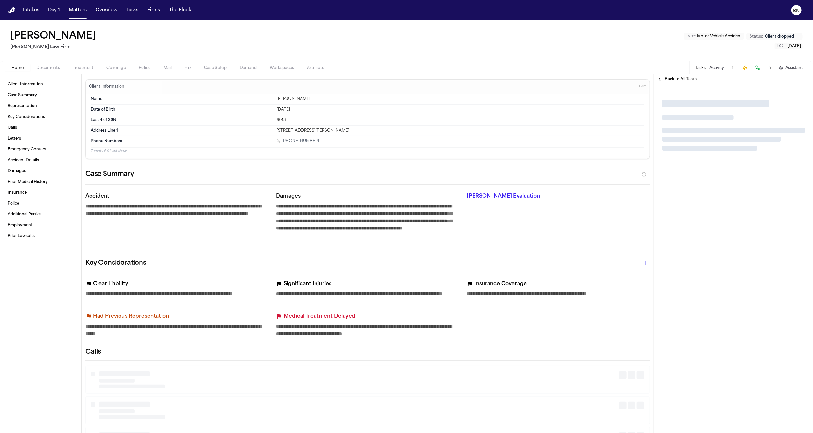
type textarea "*"
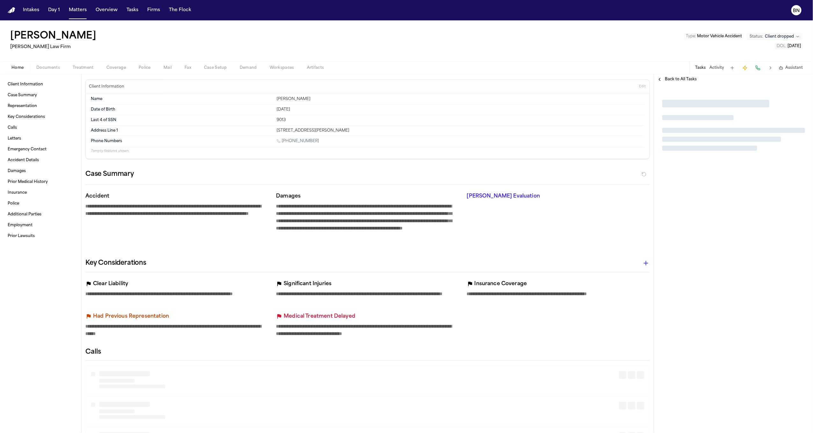
type textarea "*"
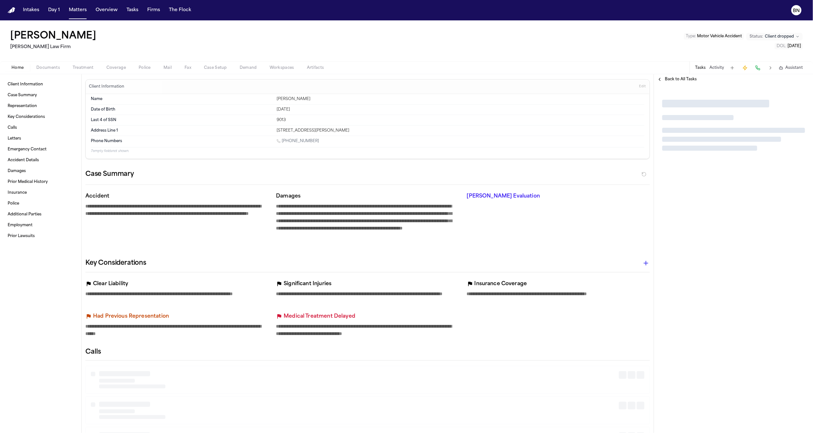
type textarea "*"
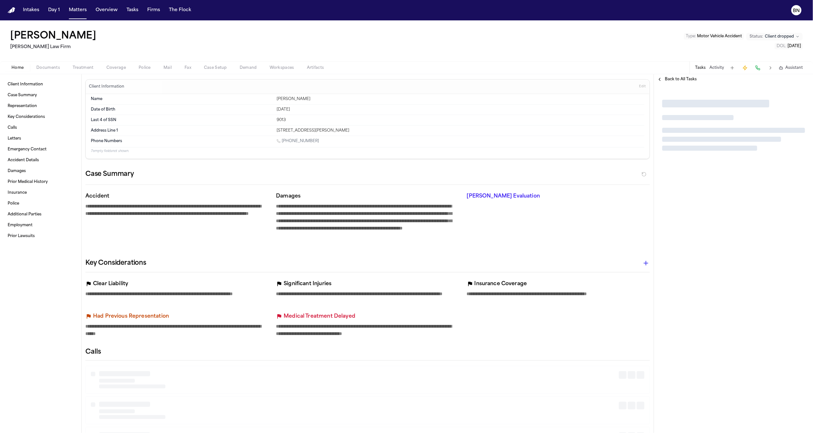
type textarea "*"
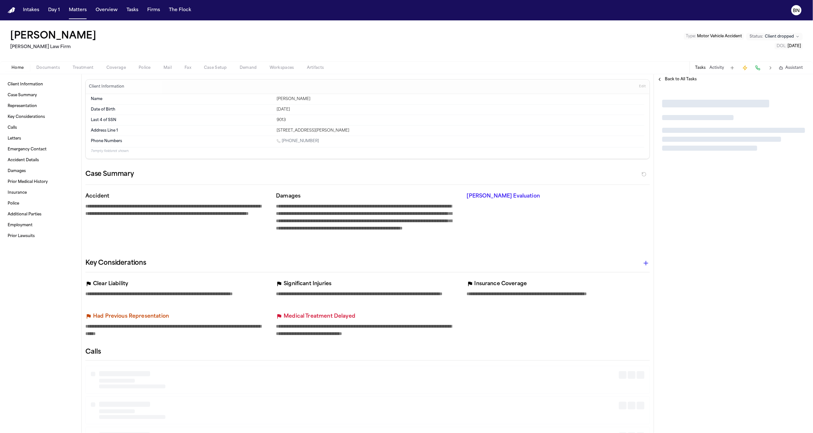
type textarea "*"
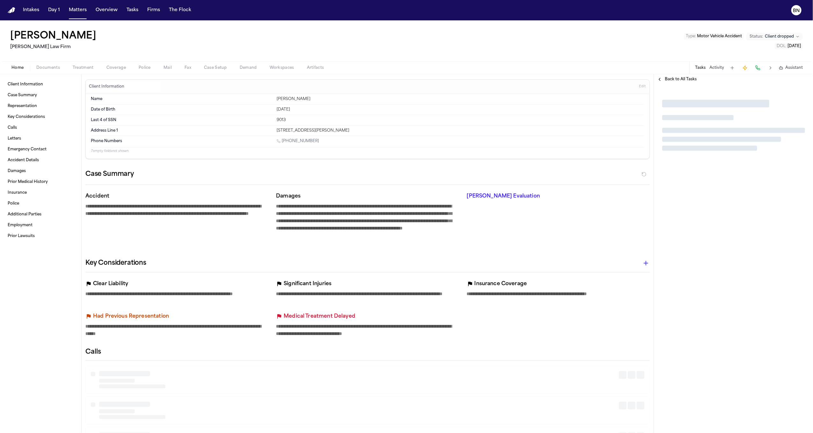
type textarea "*"
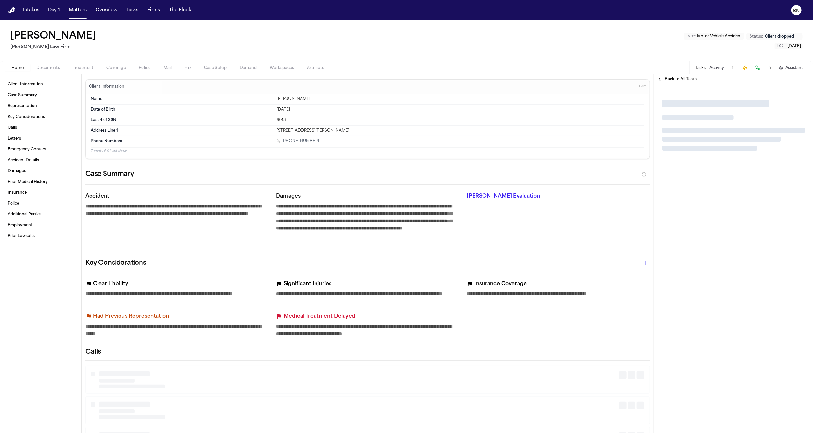
type textarea "*"
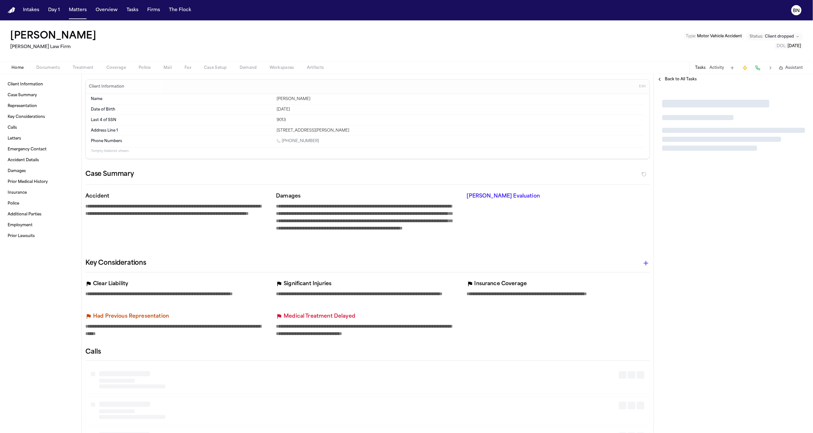
type textarea "*"
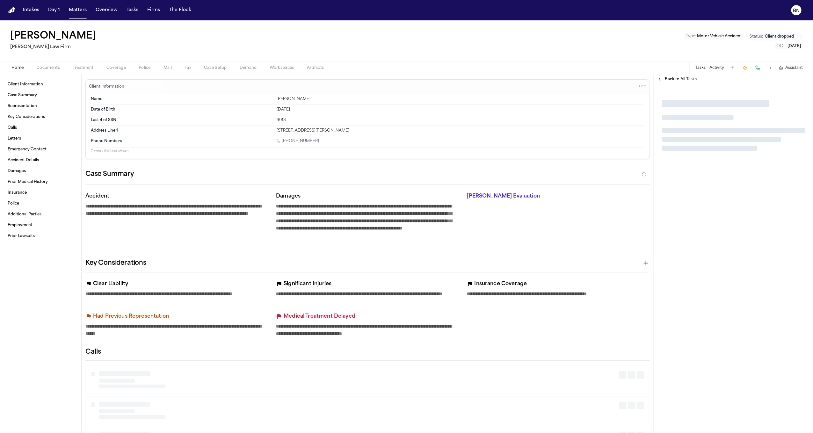
type textarea "*"
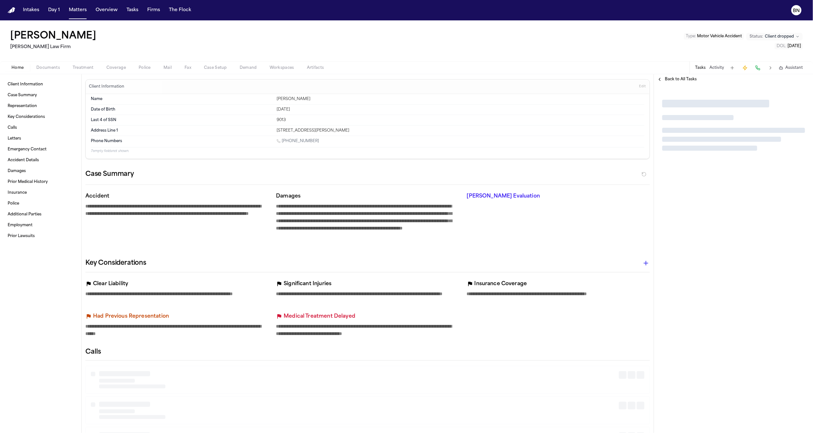
type textarea "*"
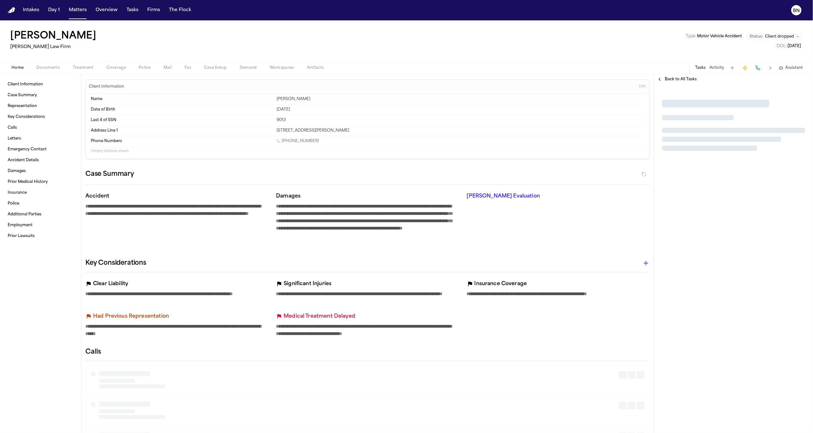
type textarea "*"
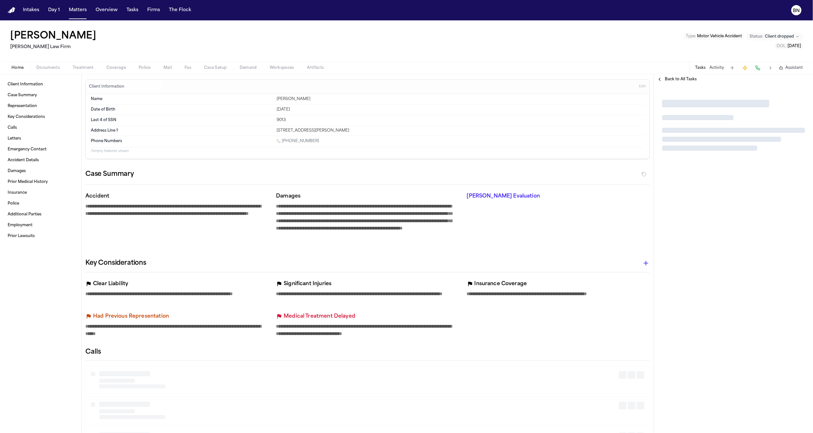
type textarea "*"
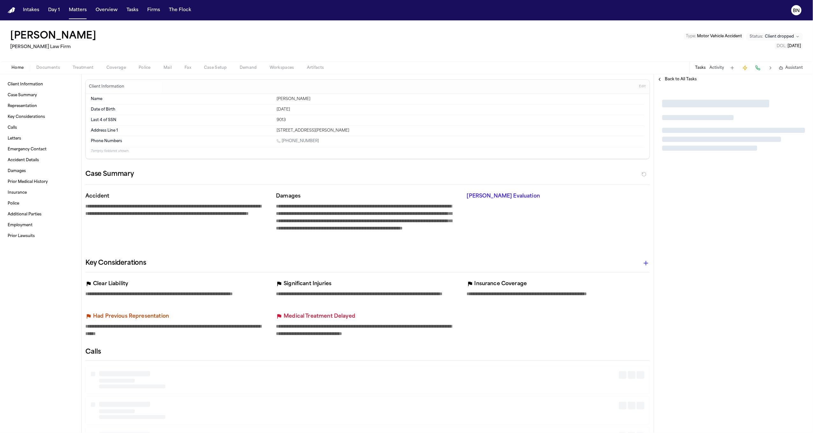
type textarea "*"
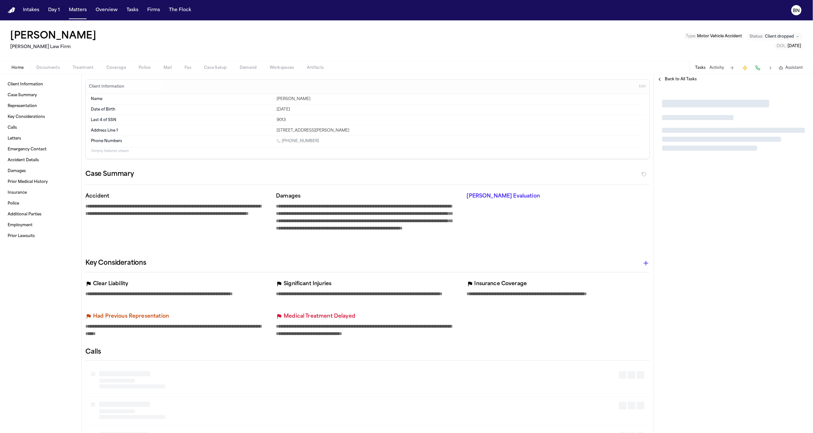
type textarea "*"
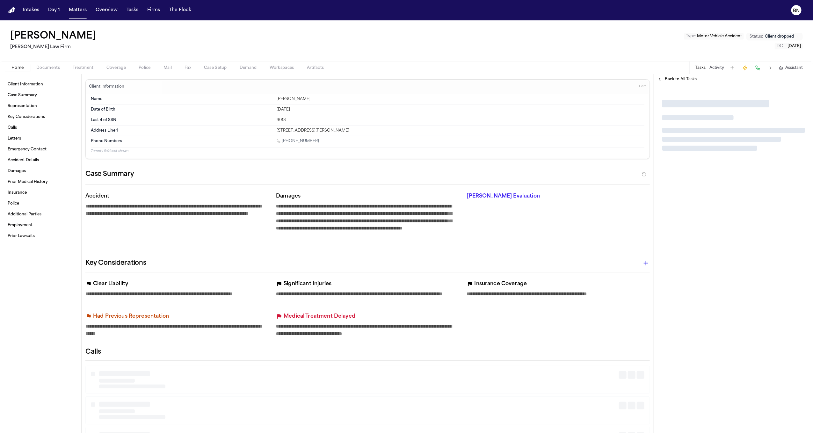
type textarea "*"
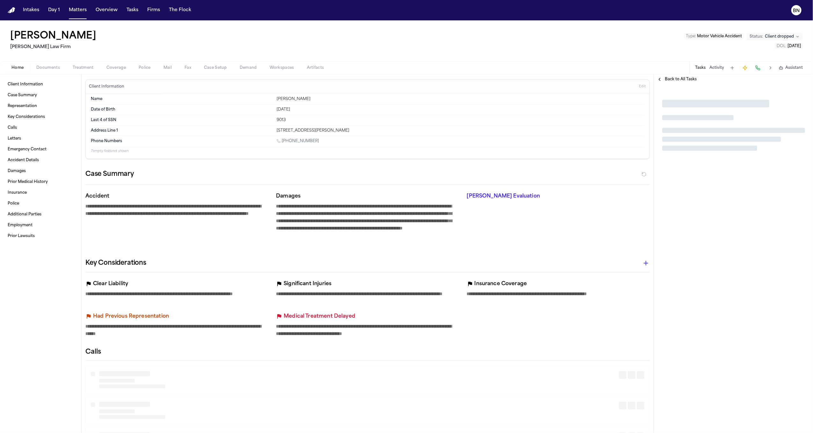
type textarea "*"
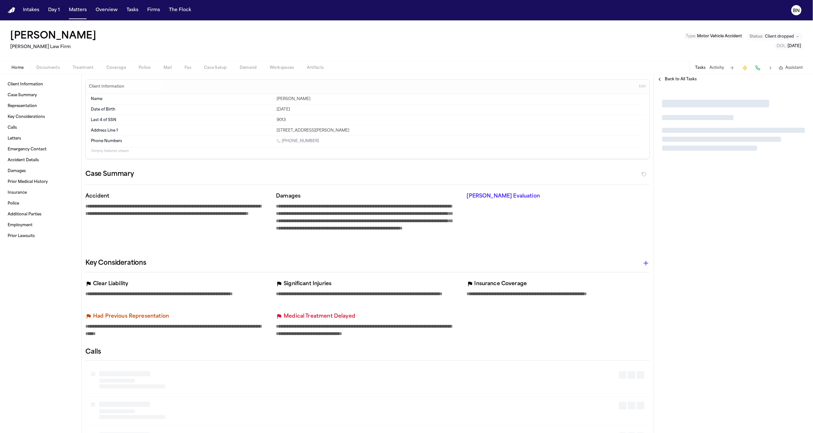
type textarea "*"
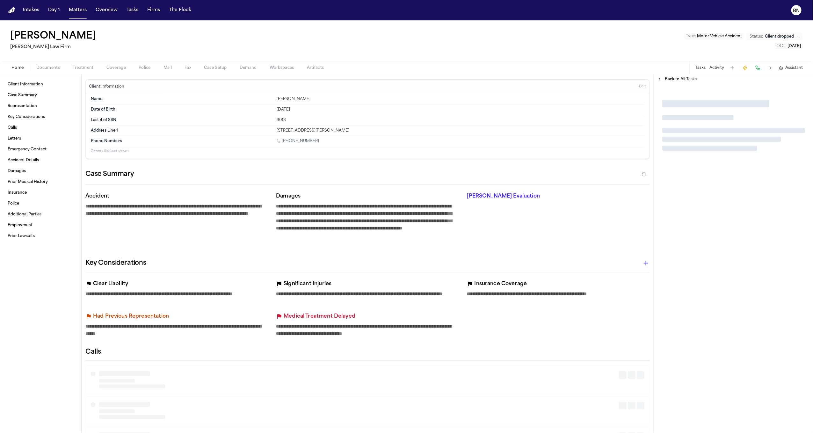
type textarea "*"
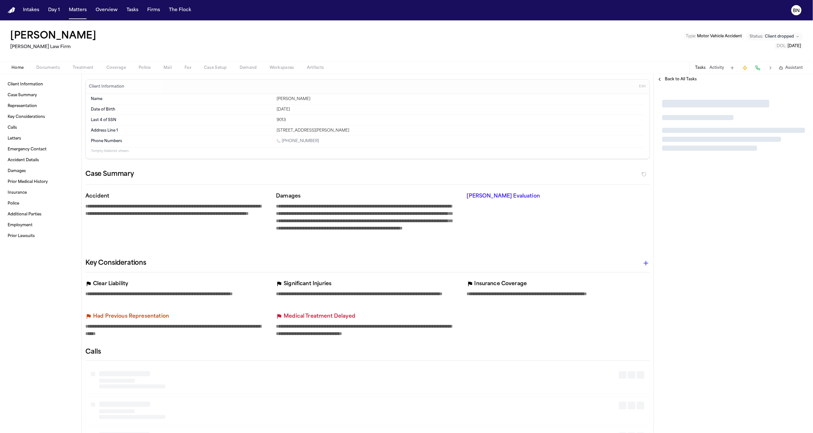
type textarea "*"
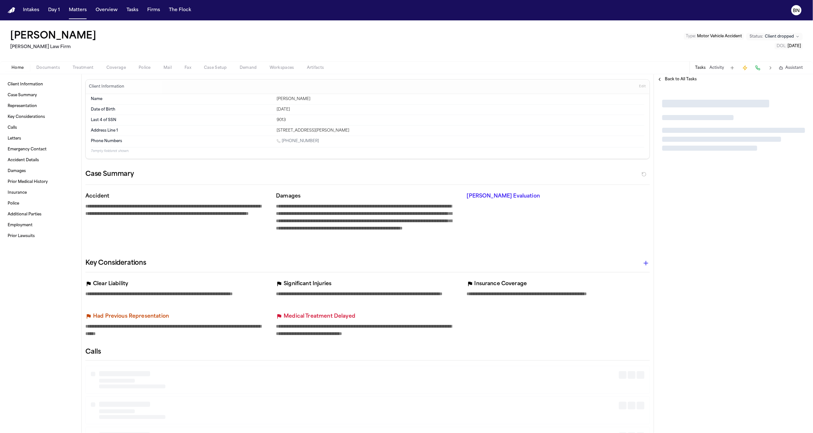
type textarea "*"
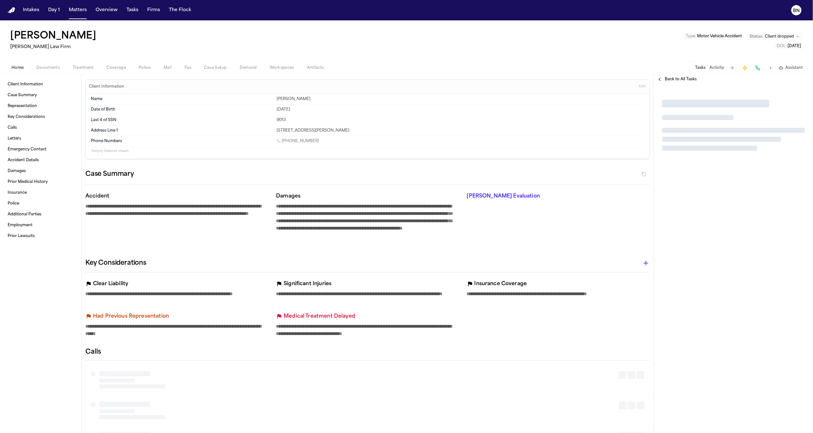
type textarea "*"
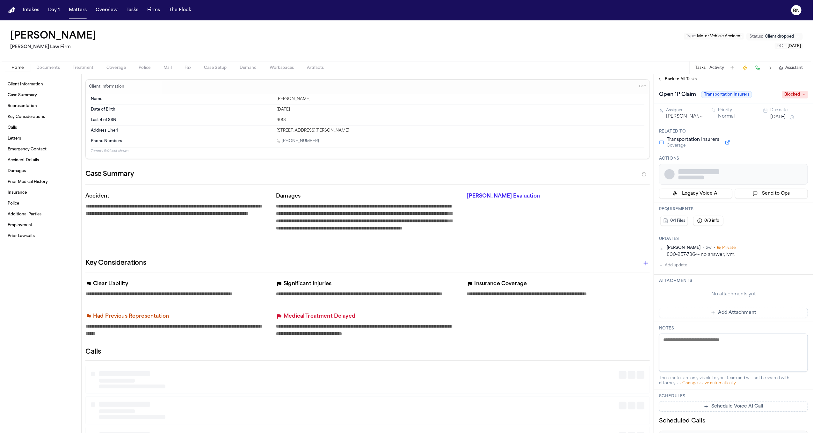
type textarea "*"
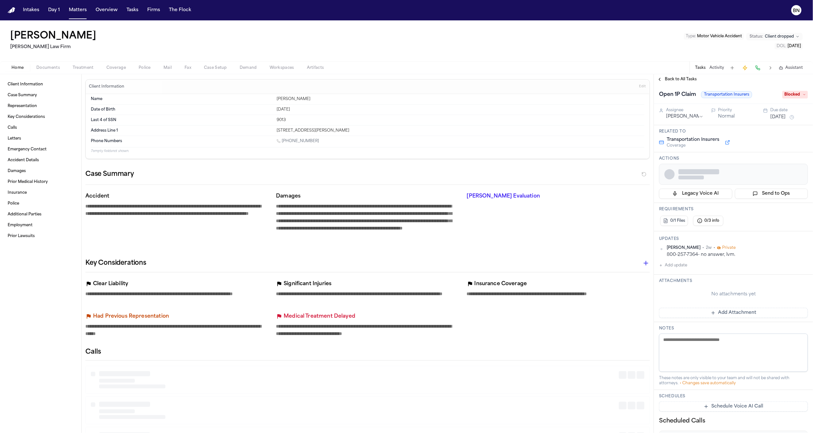
type textarea "*"
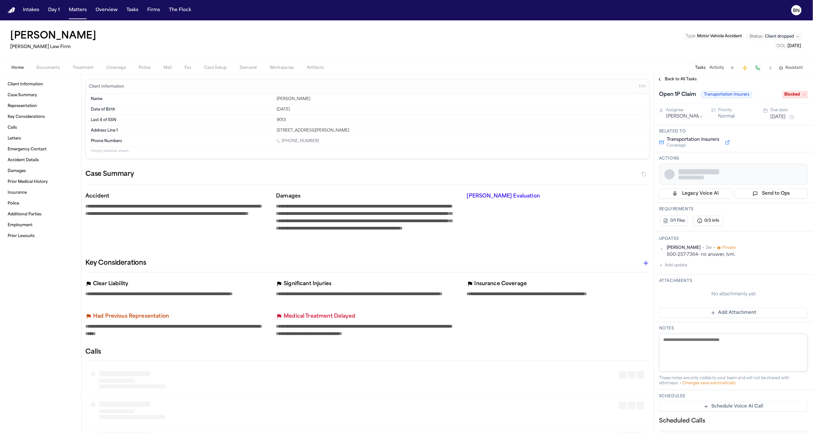
type textarea "*"
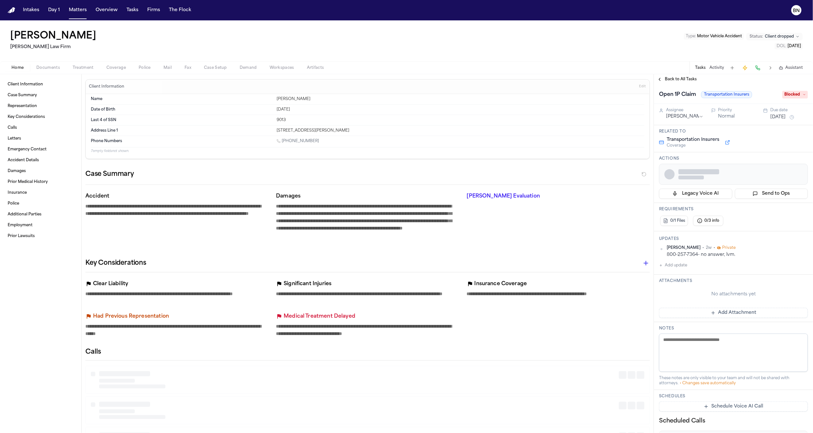
type textarea "*"
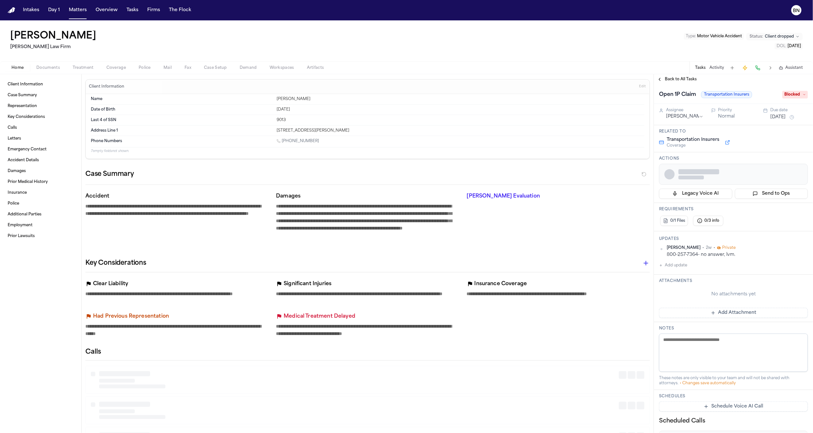
type textarea "*"
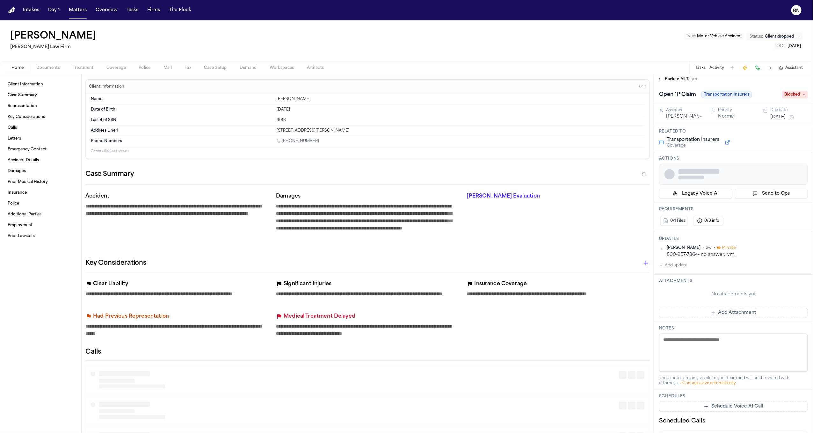
type textarea "*"
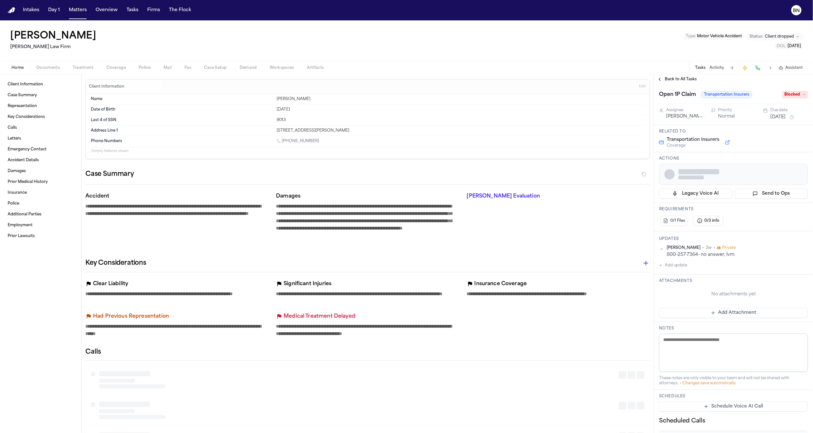
type textarea "*"
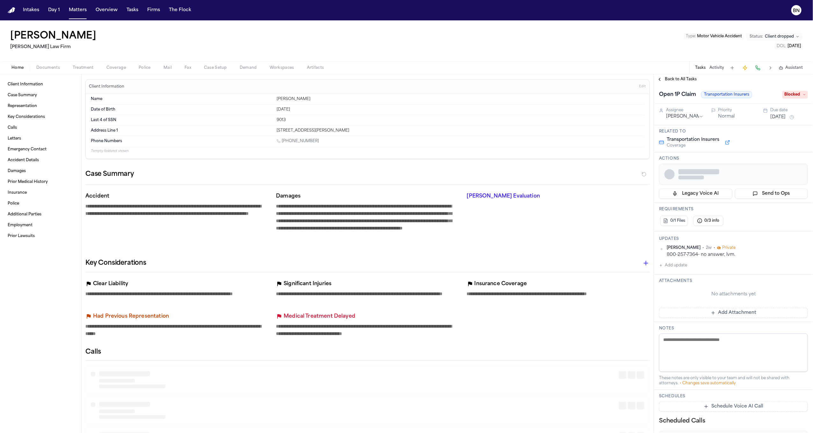
type textarea "*"
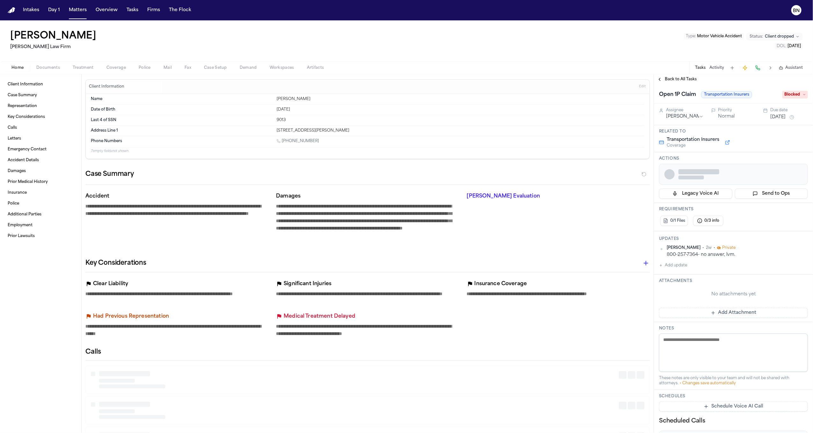
type textarea "*"
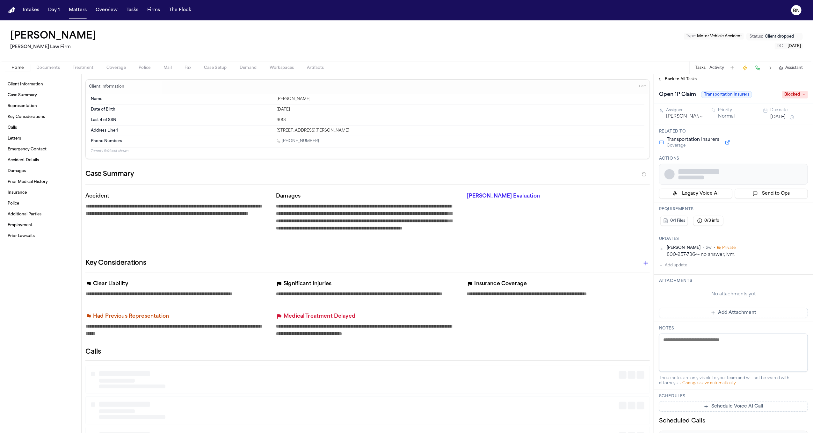
type textarea "*"
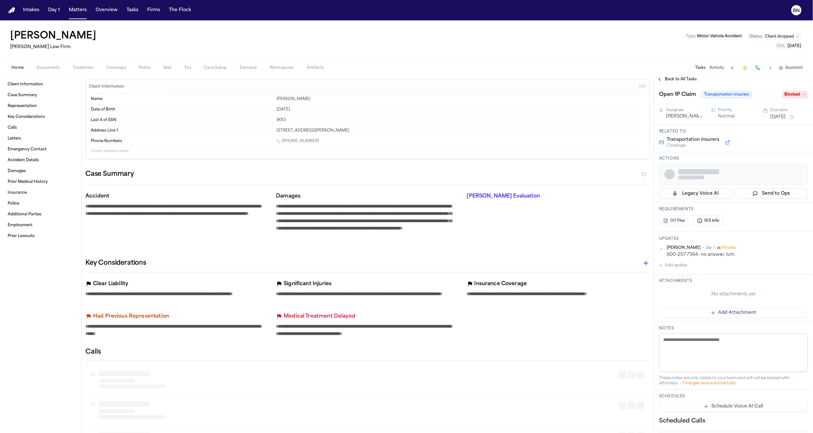
type textarea "*"
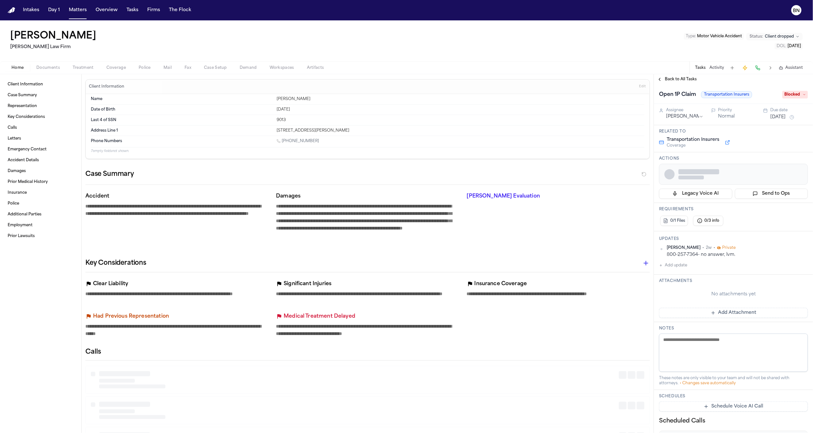
type textarea "*"
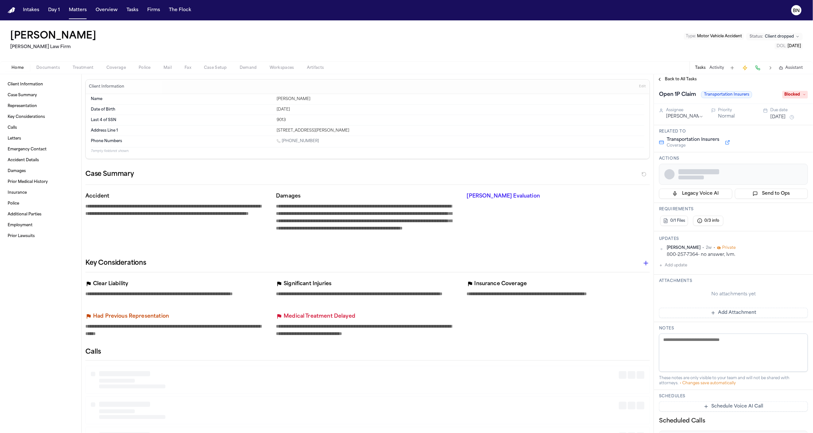
type textarea "*"
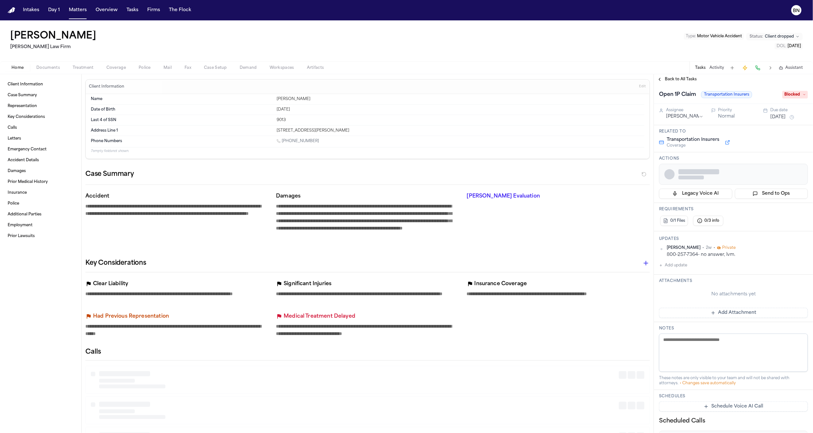
type textarea "*"
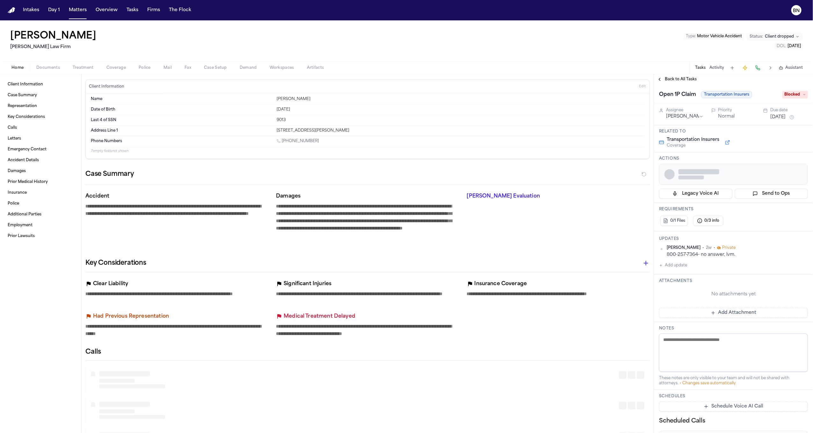
type textarea "*"
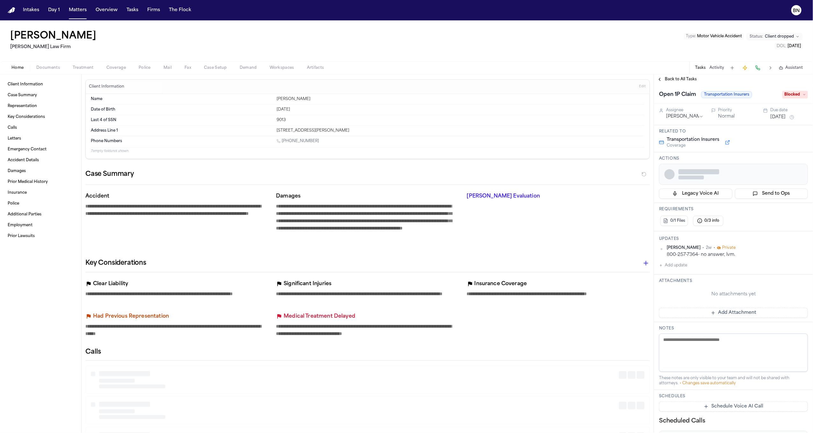
type textarea "*"
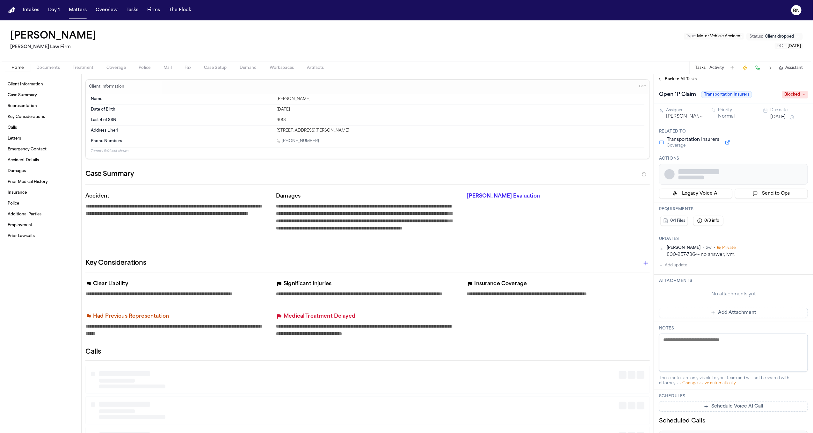
type textarea "*"
click at [116, 67] on span "Coverage" at bounding box center [115, 67] width 19 height 5
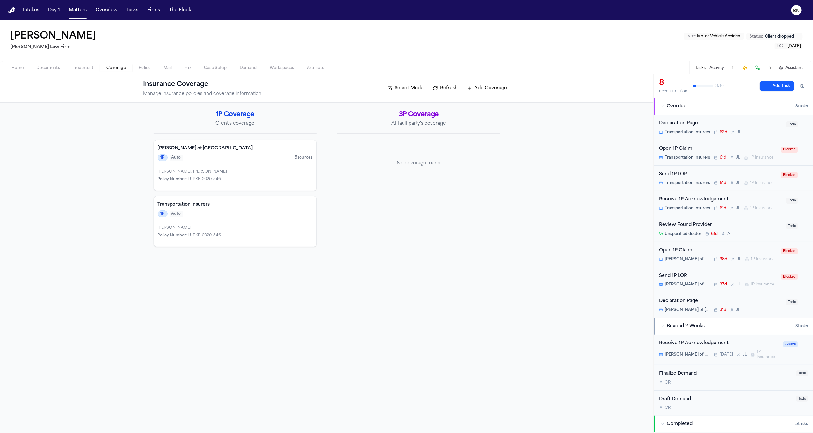
click at [230, 160] on div "1P Auto 5 source s" at bounding box center [235, 157] width 155 height 7
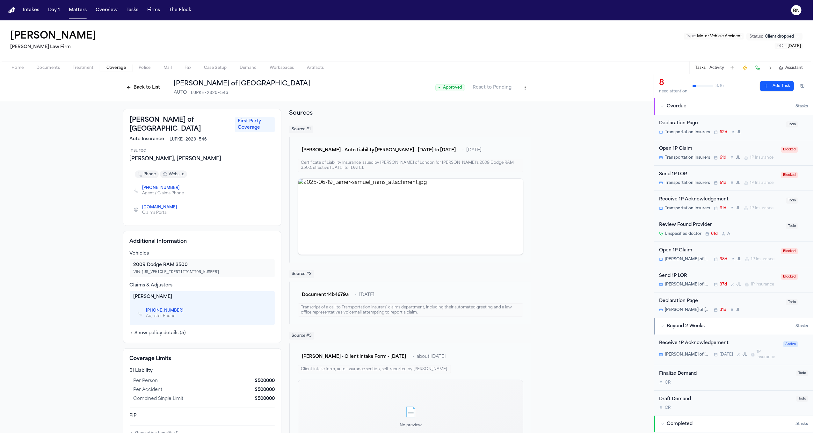
click at [134, 84] on button "Back to List" at bounding box center [143, 88] width 40 height 10
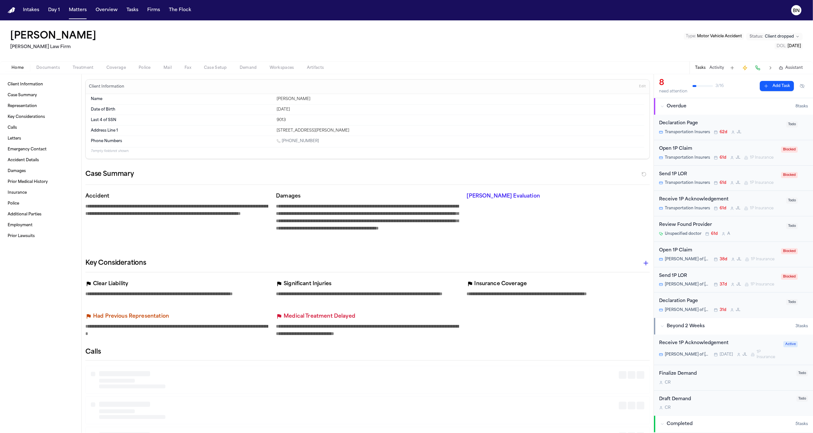
click at [8, 69] on button "Home" at bounding box center [17, 68] width 25 height 8
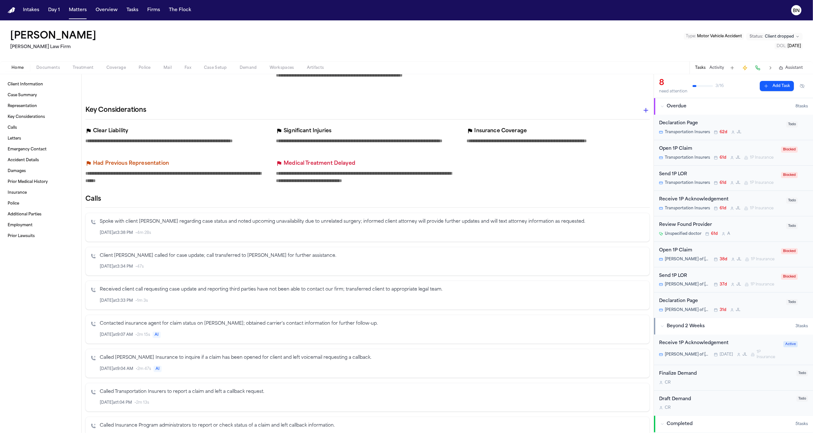
click at [642, 113] on icon "button" at bounding box center [646, 110] width 8 height 8
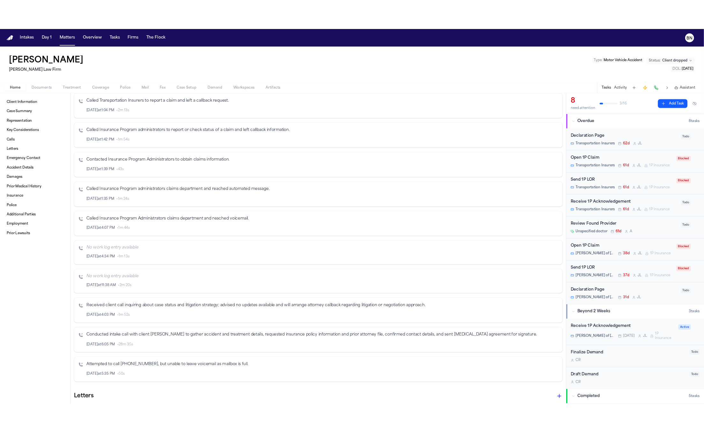
scroll to position [724, 0]
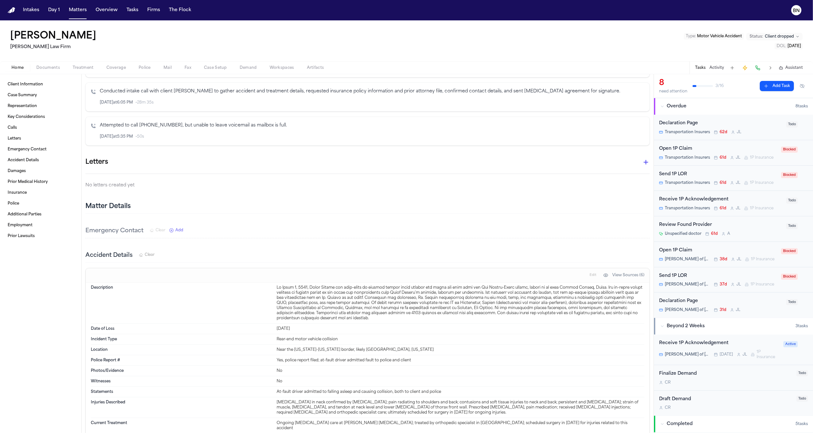
click at [642, 166] on icon "button" at bounding box center [646, 162] width 8 height 8
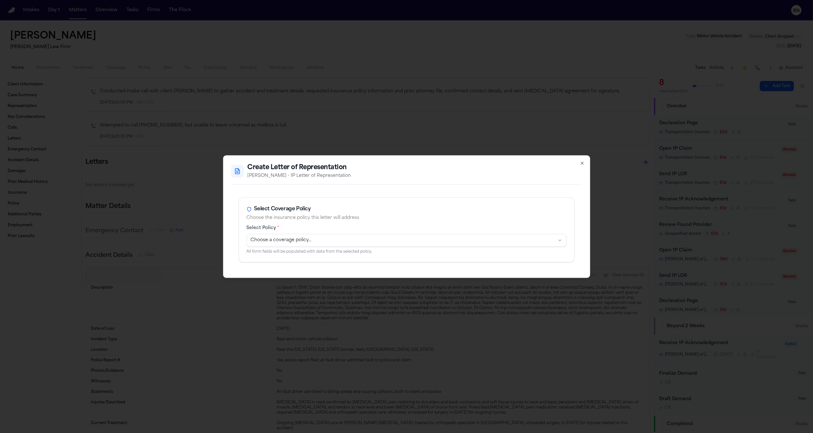
click at [460, 248] on div "Select Policy * Choose a coverage policy... All form fields will be populated w…" at bounding box center [407, 239] width 320 height 29
click at [431, 243] on body "**********" at bounding box center [406, 216] width 813 height 433
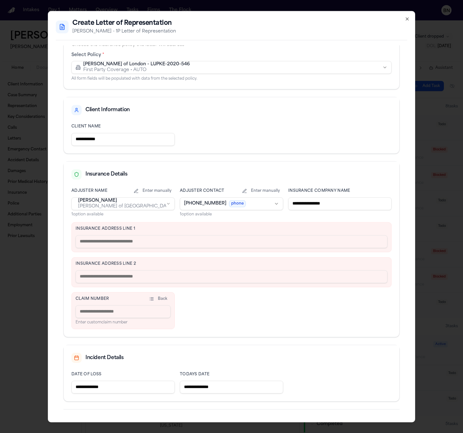
scroll to position [22, 0]
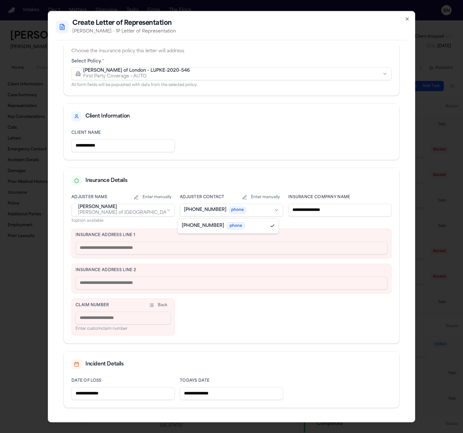
click at [246, 211] on body "**********" at bounding box center [231, 216] width 463 height 433
click at [236, 316] on body "**********" at bounding box center [231, 216] width 463 height 433
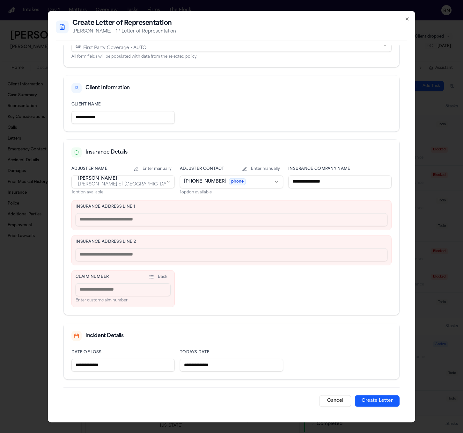
scroll to position [0, 0]
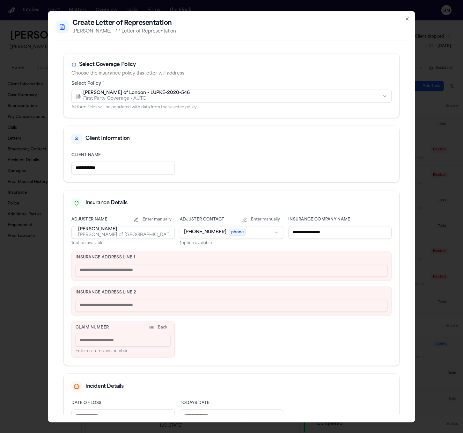
click at [406, 19] on icon "button" at bounding box center [407, 19] width 3 height 3
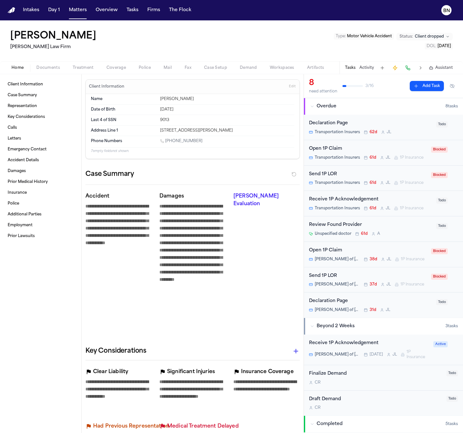
click at [120, 65] on span "Coverage" at bounding box center [115, 67] width 19 height 5
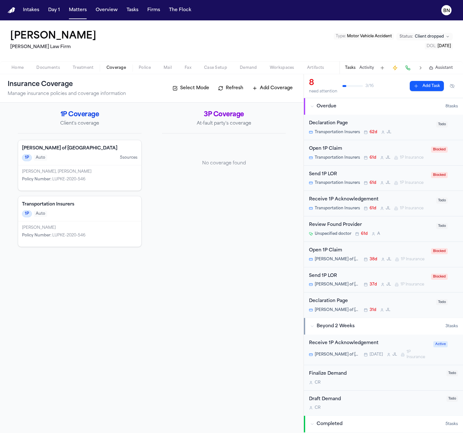
click at [79, 228] on div "[PERSON_NAME]" at bounding box center [79, 227] width 115 height 5
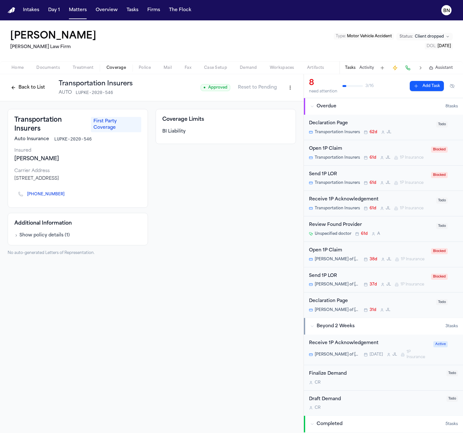
click at [33, 88] on button "Back to List" at bounding box center [28, 88] width 40 height 10
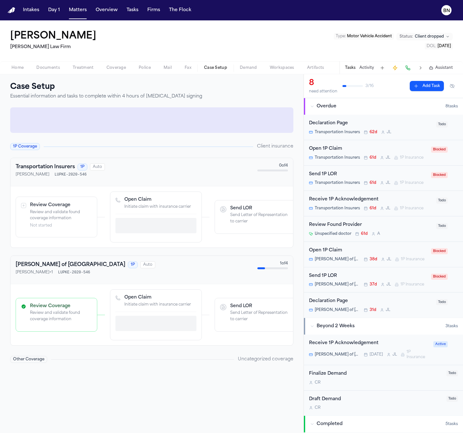
click at [217, 65] on span "Case Setup" at bounding box center [215, 67] width 23 height 5
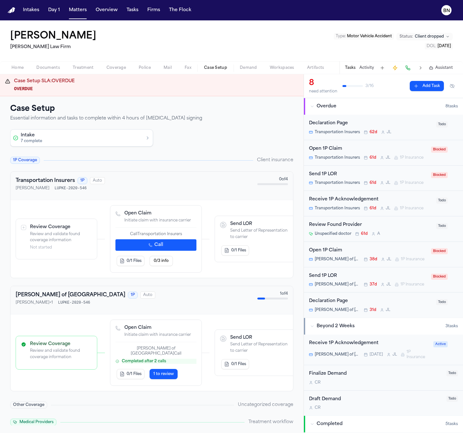
click at [119, 132] on button "Intake 7 complete" at bounding box center [82, 138] width 142 height 17
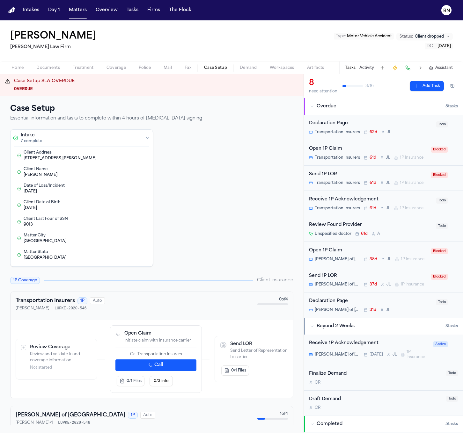
click at [117, 68] on span "Coverage" at bounding box center [115, 67] width 19 height 5
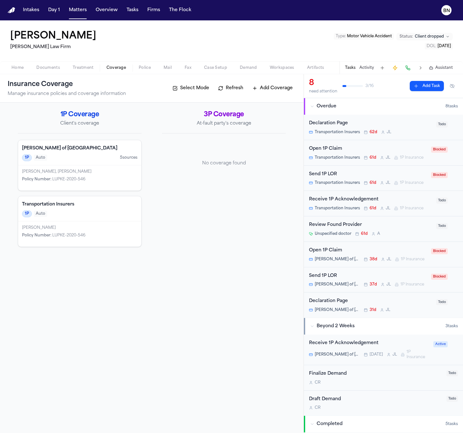
click at [79, 210] on div "1P Auto" at bounding box center [79, 213] width 115 height 7
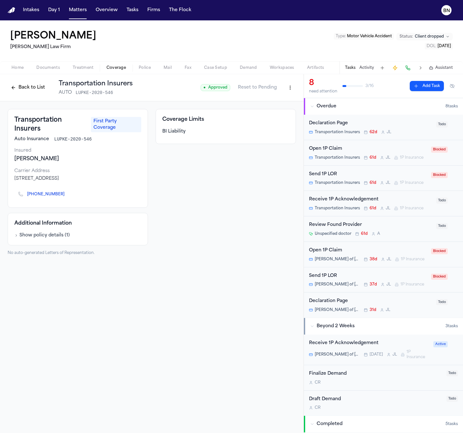
click at [154, 112] on div "Transportation Insurers First Party Coverage Auto Insurance LUPKE-2020-546 Insu…" at bounding box center [152, 182] width 288 height 147
click at [156, 113] on div "Coverage Limits BI Liability" at bounding box center [226, 126] width 140 height 35
click at [156, 112] on div "Coverage Limits BI Liability" at bounding box center [226, 126] width 140 height 35
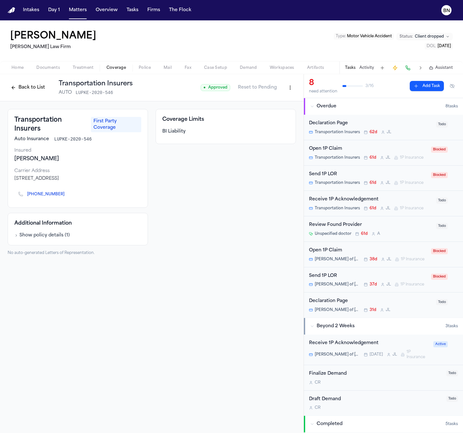
click at [156, 112] on div "Coverage Limits BI Liability" at bounding box center [226, 126] width 140 height 35
click at [154, 111] on div "Transportation Insurers First Party Coverage Auto Insurance LUPKE-2020-546 Insu…" at bounding box center [152, 182] width 288 height 147
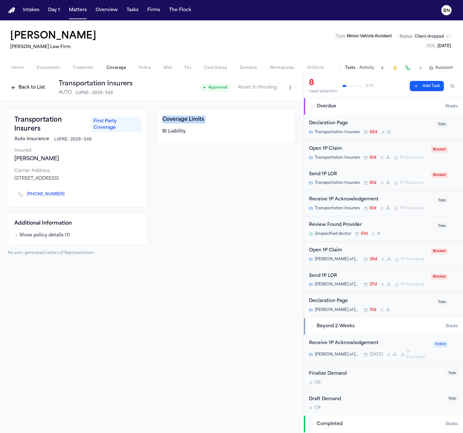
click at [291, 89] on html "Intakes Day 1 Matters Overview Tasks Firms The Flock BN Tamer [PERSON_NAME] Law…" at bounding box center [231, 216] width 463 height 433
click at [280, 100] on div "Edit Coverage" at bounding box center [268, 101] width 54 height 10
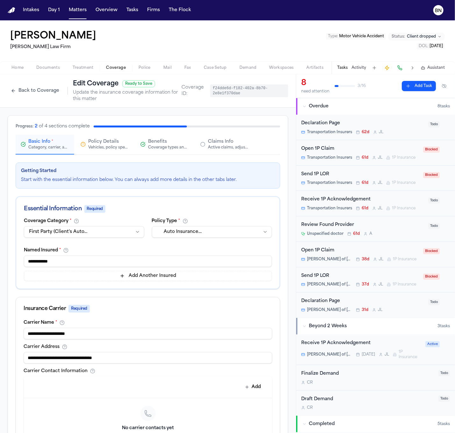
scroll to position [6, 0]
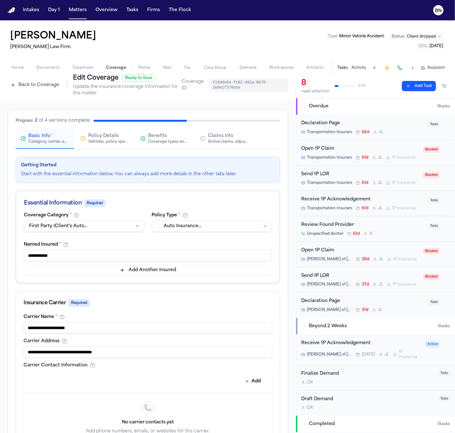
click at [190, 230] on html "**********" at bounding box center [227, 216] width 455 height 433
click at [144, 201] on html "**********" at bounding box center [227, 216] width 455 height 433
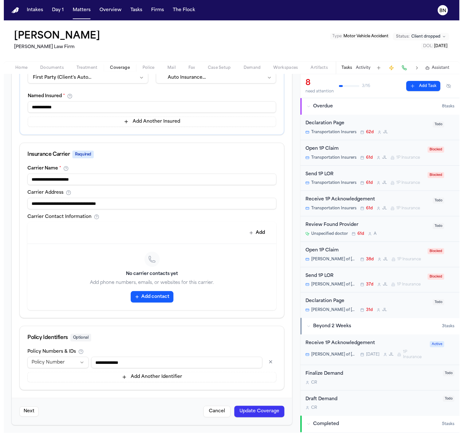
scroll to position [0, 0]
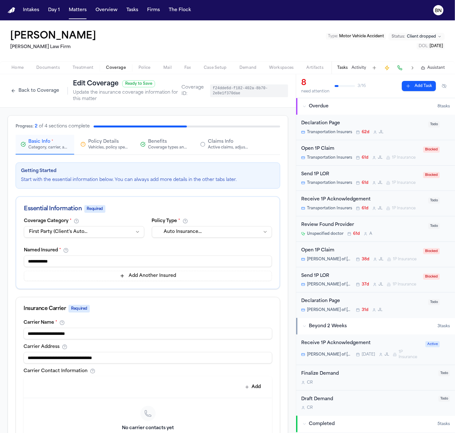
click at [93, 147] on div "Vehicles, policy specifics, and additional details" at bounding box center [108, 147] width 41 height 5
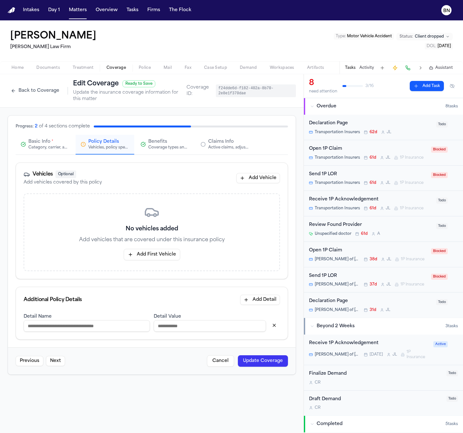
click at [159, 256] on button "Add First Vehicle" at bounding box center [152, 254] width 56 height 11
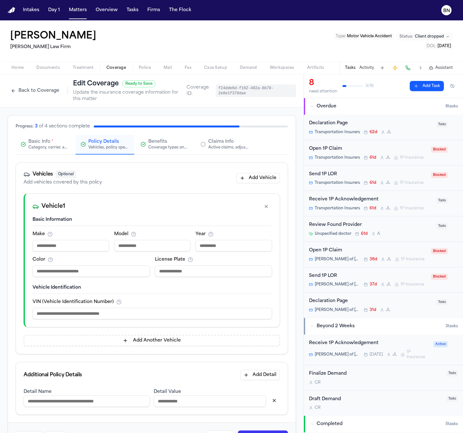
click at [212, 145] on div "Active claims, adjusters, and subrogation details" at bounding box center [228, 147] width 41 height 5
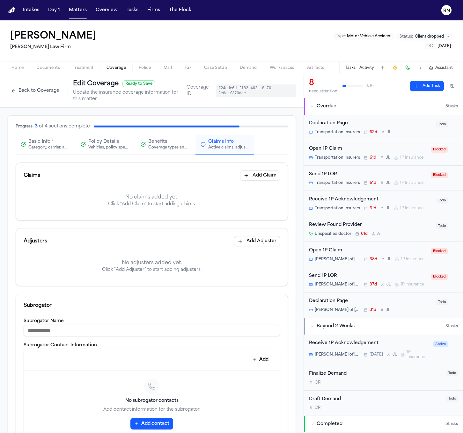
click at [52, 148] on div "Category, carrier, and policy holder information" at bounding box center [48, 147] width 41 height 5
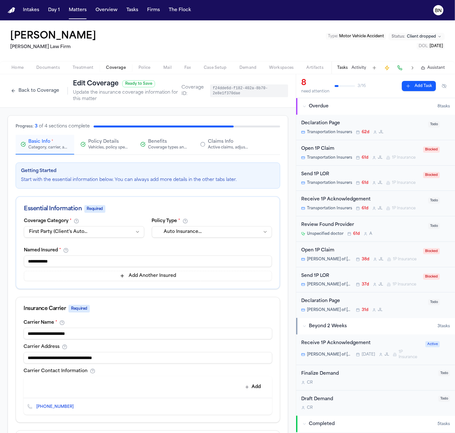
click at [32, 92] on button "Back to Coverage" at bounding box center [35, 91] width 55 height 10
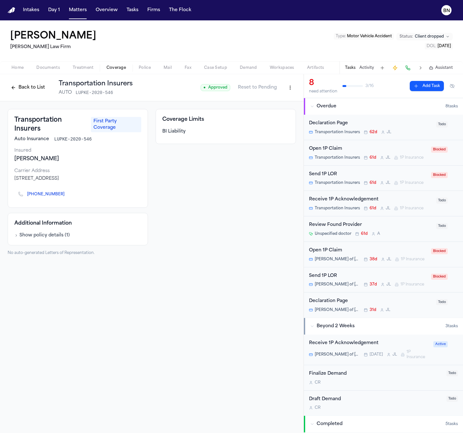
click at [289, 87] on html "Intakes Day 1 Matters Overview Tasks Firms The Flock BN Tamer [PERSON_NAME] Law…" at bounding box center [231, 216] width 463 height 433
click at [273, 98] on div "Edit Coverage" at bounding box center [268, 101] width 54 height 10
